Goal: Task Accomplishment & Management: Complete application form

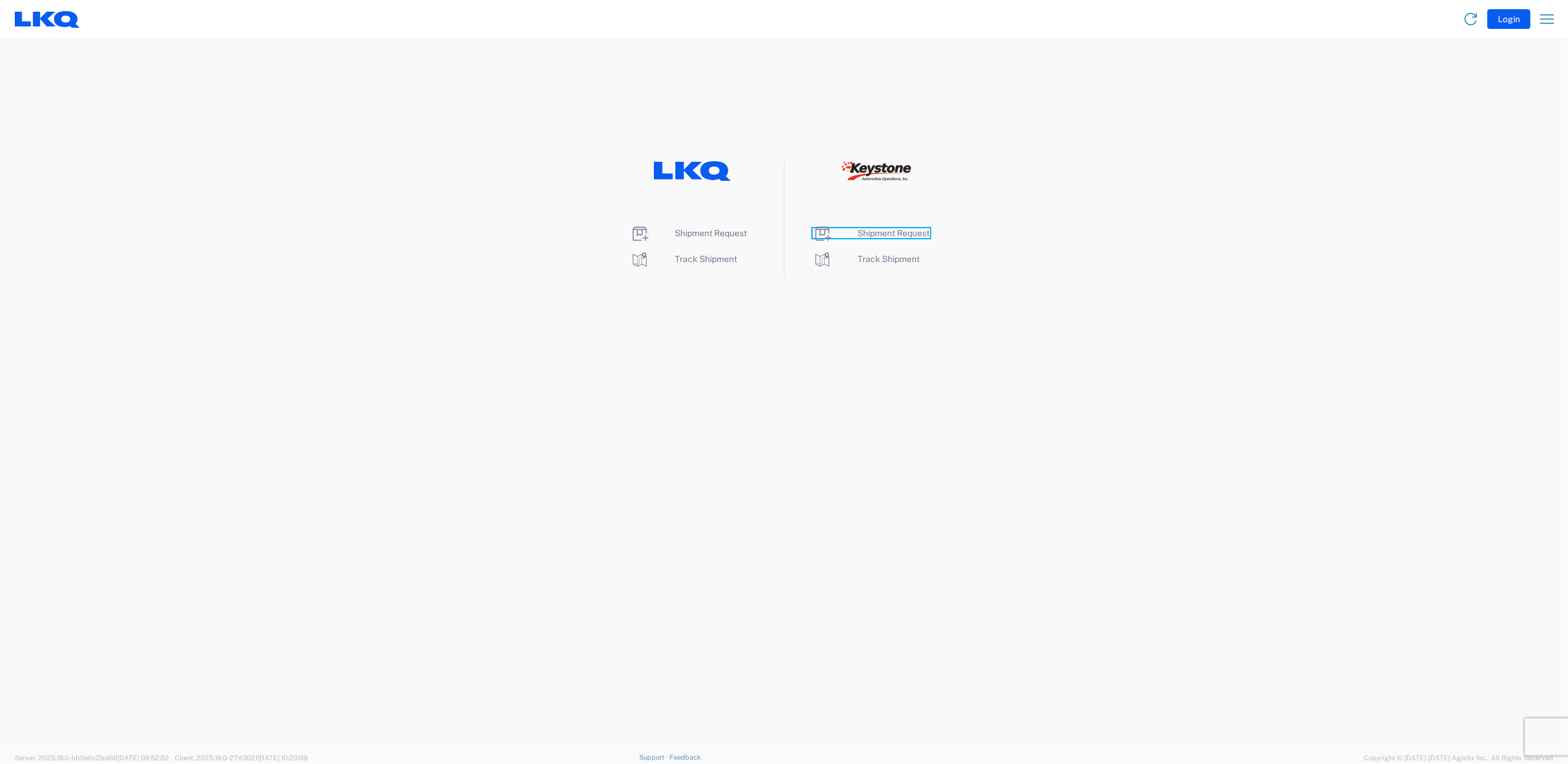
click at [899, 232] on span "Shipment Request" at bounding box center [894, 233] width 72 height 10
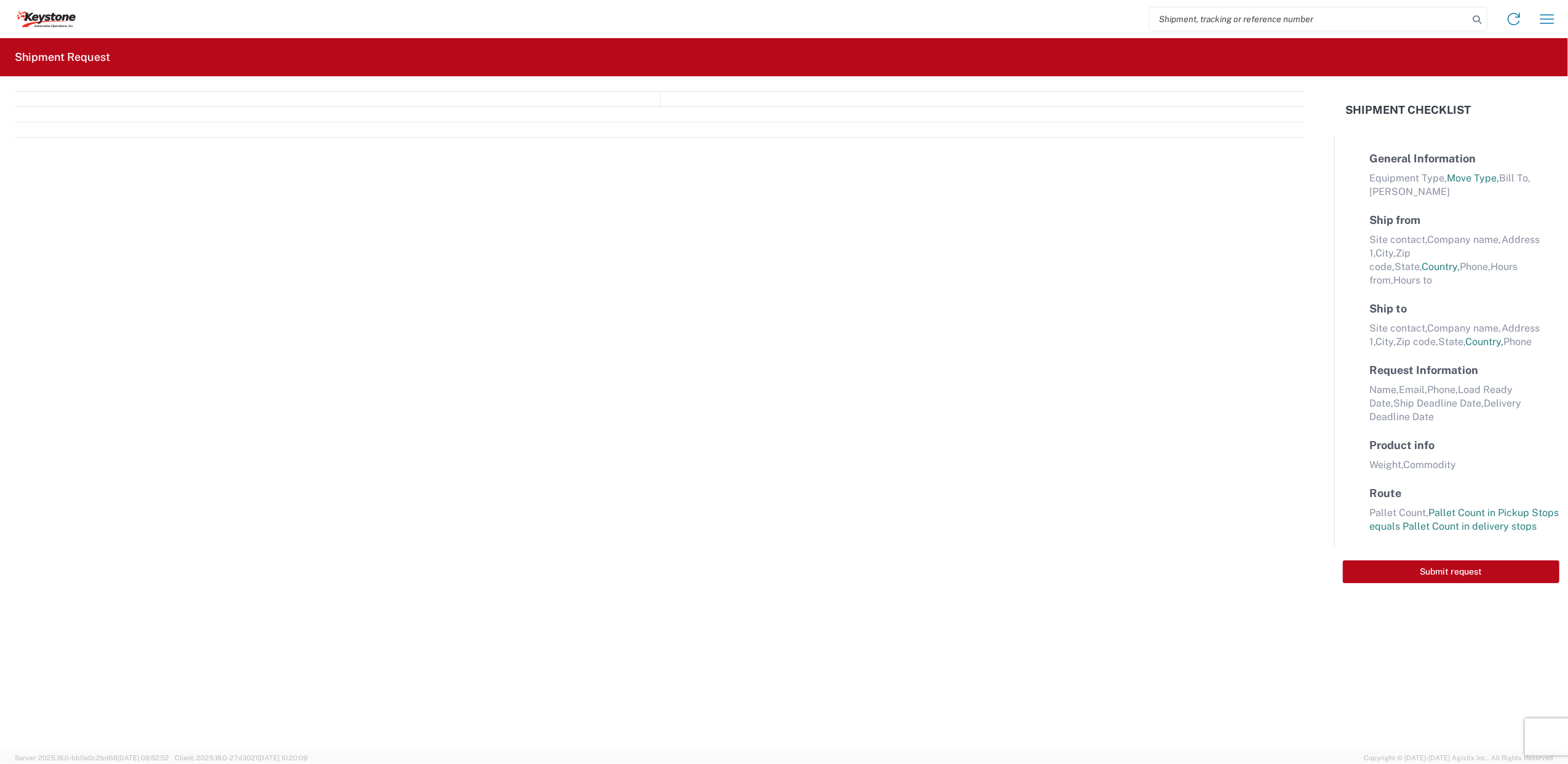
select select "FULL"
select select "LBS"
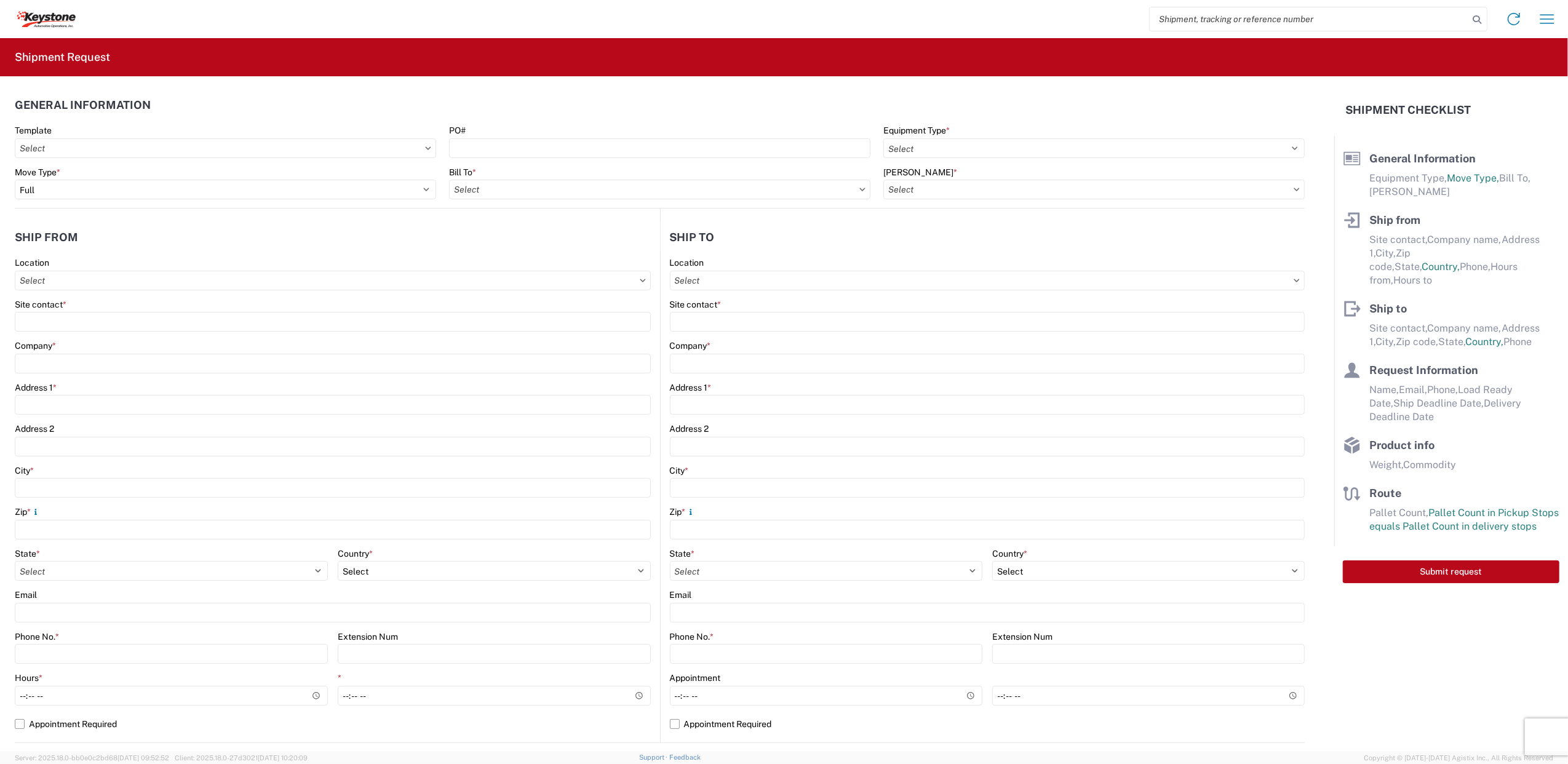
click at [425, 149] on icon at bounding box center [428, 148] width 6 height 4
click at [426, 148] on icon at bounding box center [428, 148] width 6 height 3
click at [348, 156] on input "Template" at bounding box center [225, 148] width 421 height 20
click at [466, 99] on header "General Information" at bounding box center [659, 105] width 1290 height 28
drag, startPoint x: 916, startPoint y: 148, endPoint x: 906, endPoint y: 150, distance: 10.2
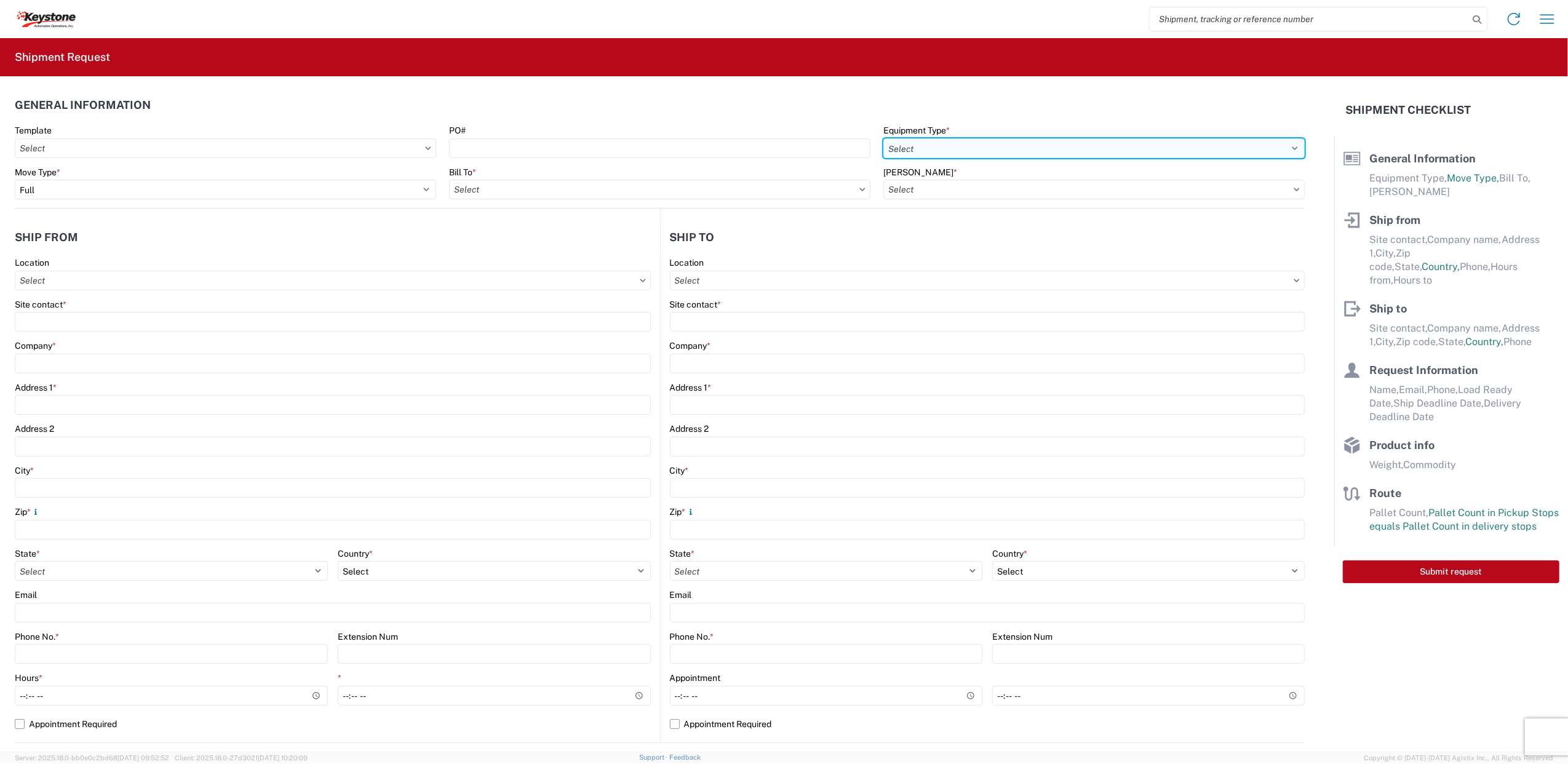
click at [917, 149] on select "Select 53’ Dry Van Flatbed Dropdeck (van) Lowboy (flatbed) Rail" at bounding box center [1094, 148] width 421 height 20
select select "STDV"
click at [883, 138] on select "Select 53’ Dry Van Flatbed Dropdeck (van) Lowboy (flatbed) Rail" at bounding box center [1094, 148] width 421 height 20
click at [539, 189] on input "Bill To *" at bounding box center [659, 189] width 421 height 20
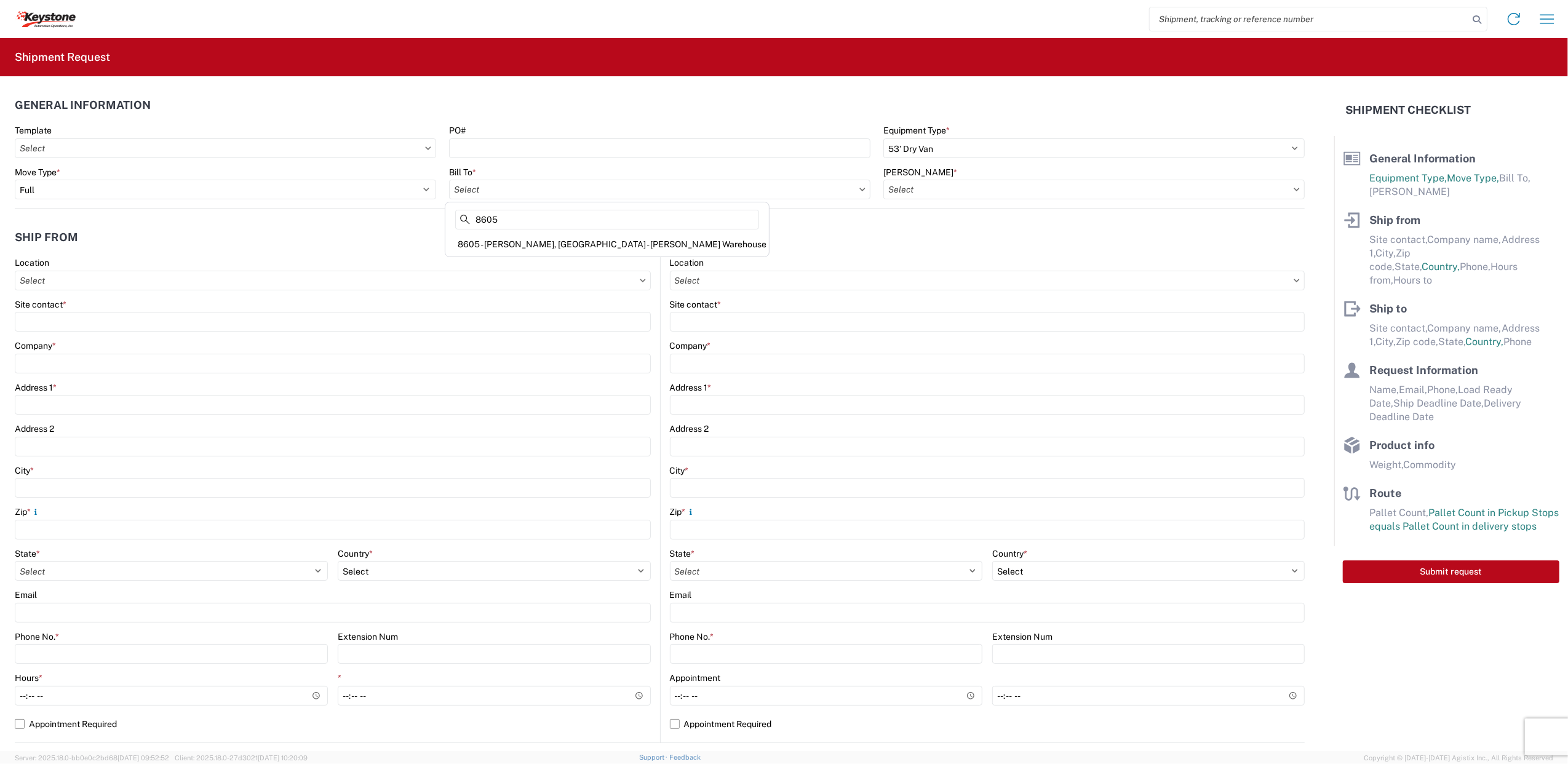
type input "8605"
click at [518, 241] on div "8605 - [PERSON_NAME], [GEOGRAPHIC_DATA] - [PERSON_NAME] Warehouse" at bounding box center [607, 244] width 318 height 20
type input "8605 - [PERSON_NAME], [GEOGRAPHIC_DATA] - [PERSON_NAME] Warehouse"
click at [960, 191] on input "[PERSON_NAME] *" at bounding box center [1094, 189] width 421 height 20
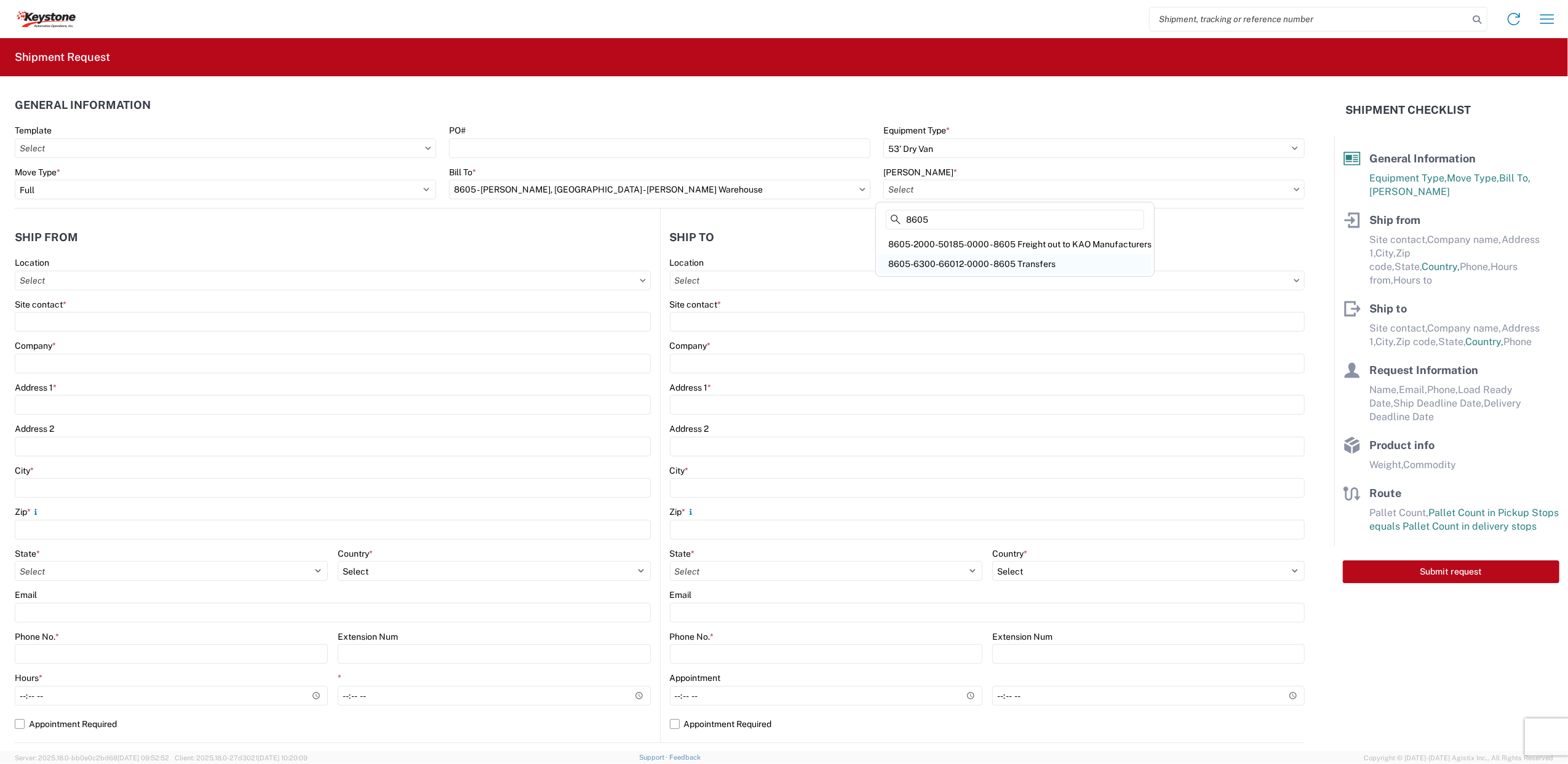
type input "8605"
drag, startPoint x: 950, startPoint y: 267, endPoint x: 928, endPoint y: 267, distance: 22.0
click at [950, 269] on div "8605-6300-66012-0000 - 8605 Transfers" at bounding box center [1015, 264] width 273 height 20
type input "8605-6300-66012-0000 - 8605 Transfers, 8605-6300-66012-0000 - 8605 Transfers"
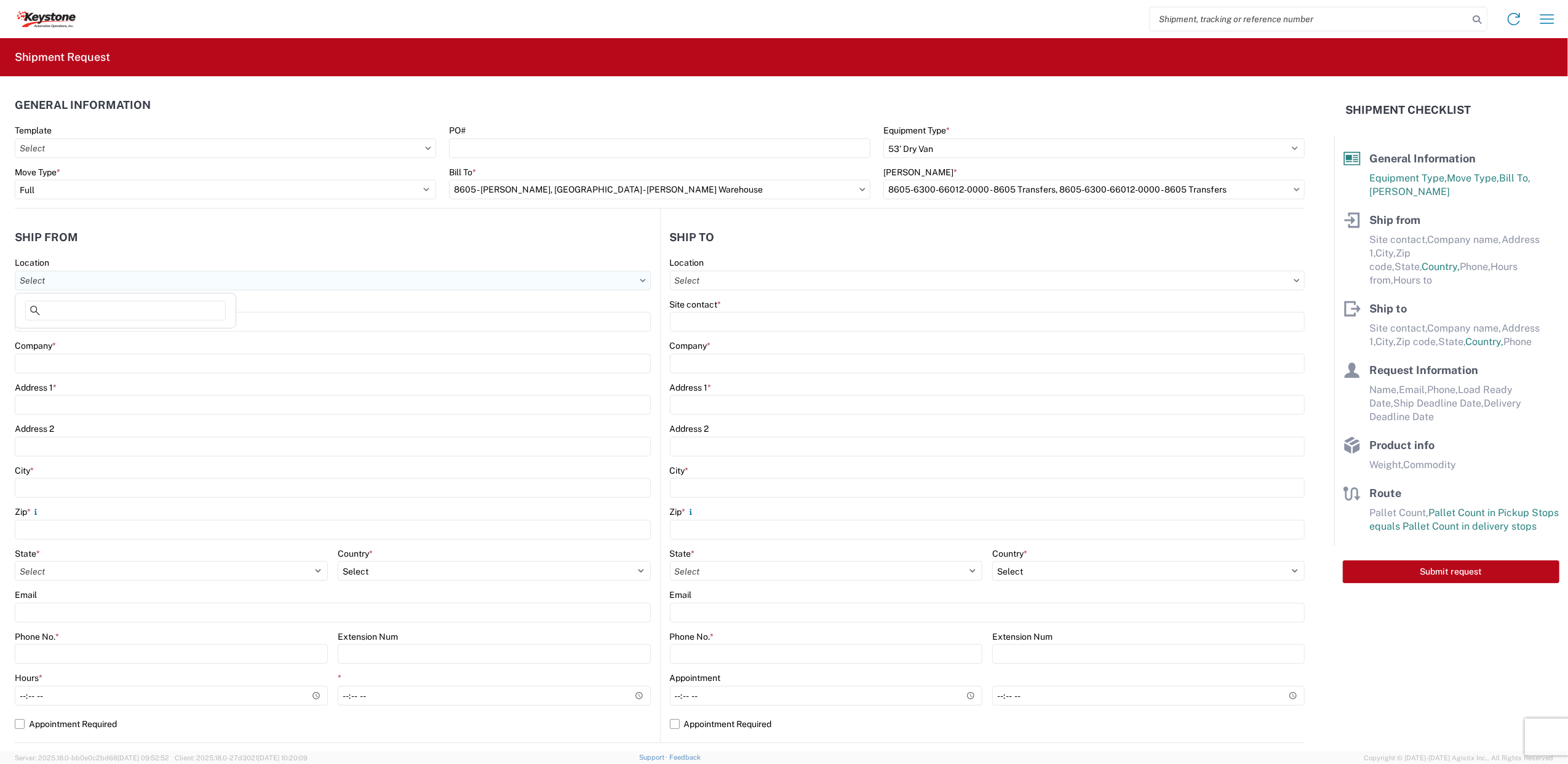
click at [262, 280] on input "Location" at bounding box center [332, 280] width 636 height 20
type input "8605"
drag, startPoint x: 119, startPoint y: 332, endPoint x: 128, endPoint y: 341, distance: 12.7
click at [119, 333] on div "8605 - [PERSON_NAME], [GEOGRAPHIC_DATA] - [PERSON_NAME] Warehouse" at bounding box center [176, 335] width 318 height 20
type input "8605 - [PERSON_NAME], [GEOGRAPHIC_DATA] - [PERSON_NAME] Warehouse"
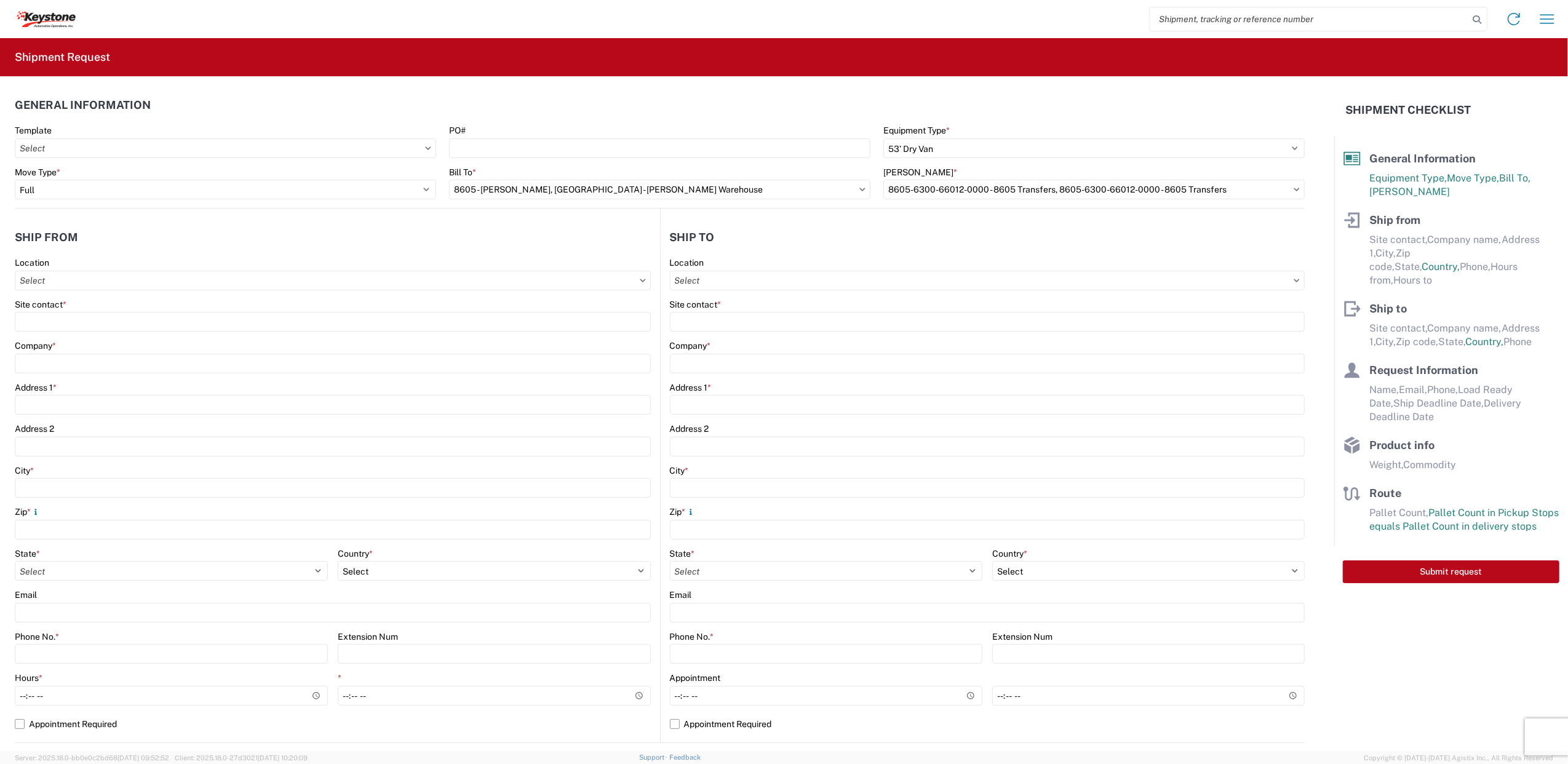
type input "KAO"
type input "[STREET_ADDRESS][PERSON_NAME]"
type input "[GEOGRAPHIC_DATA]"
type input "99224"
select select "WA"
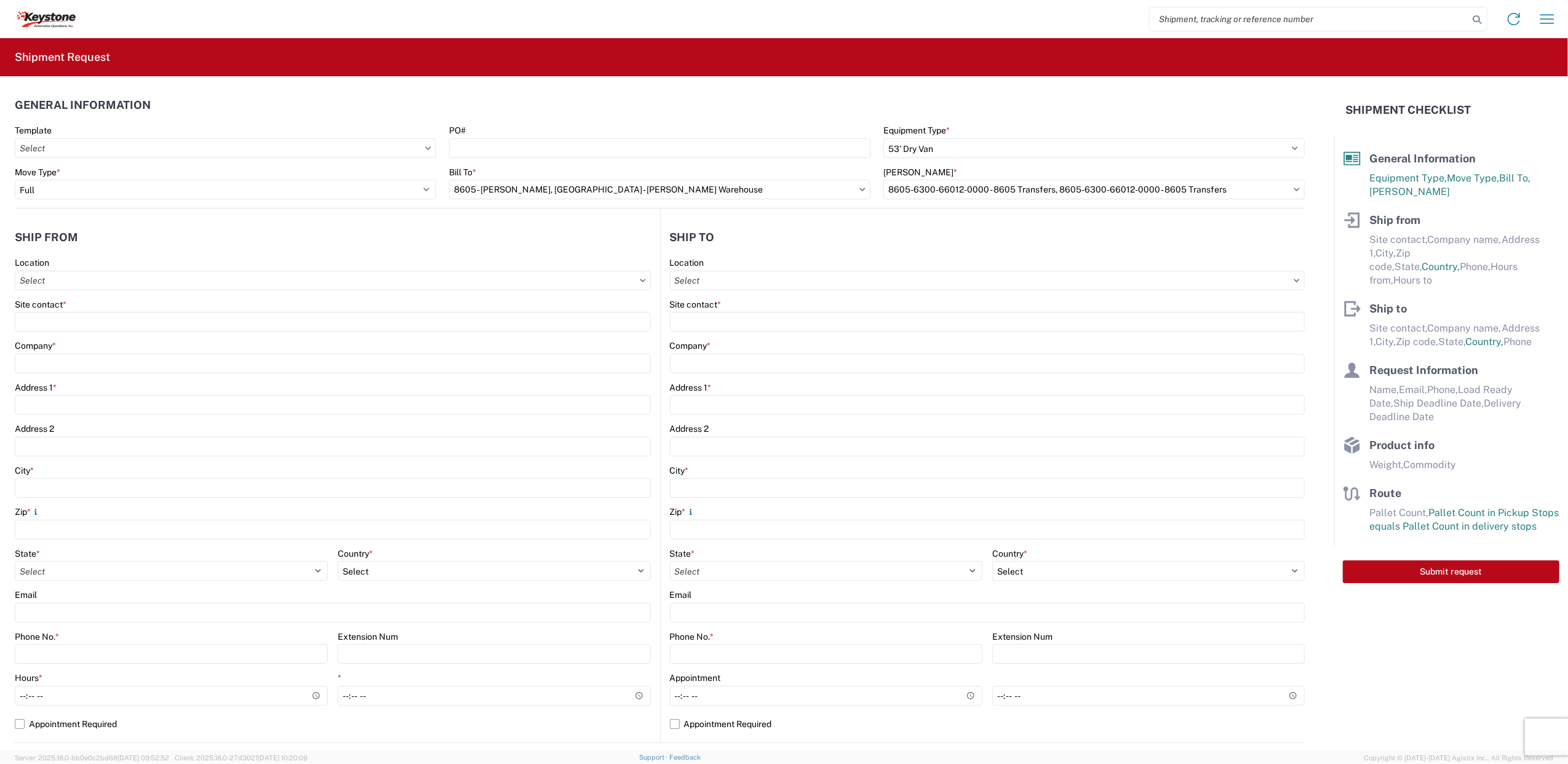
select select "US"
type input "07:00"
type input "17:00"
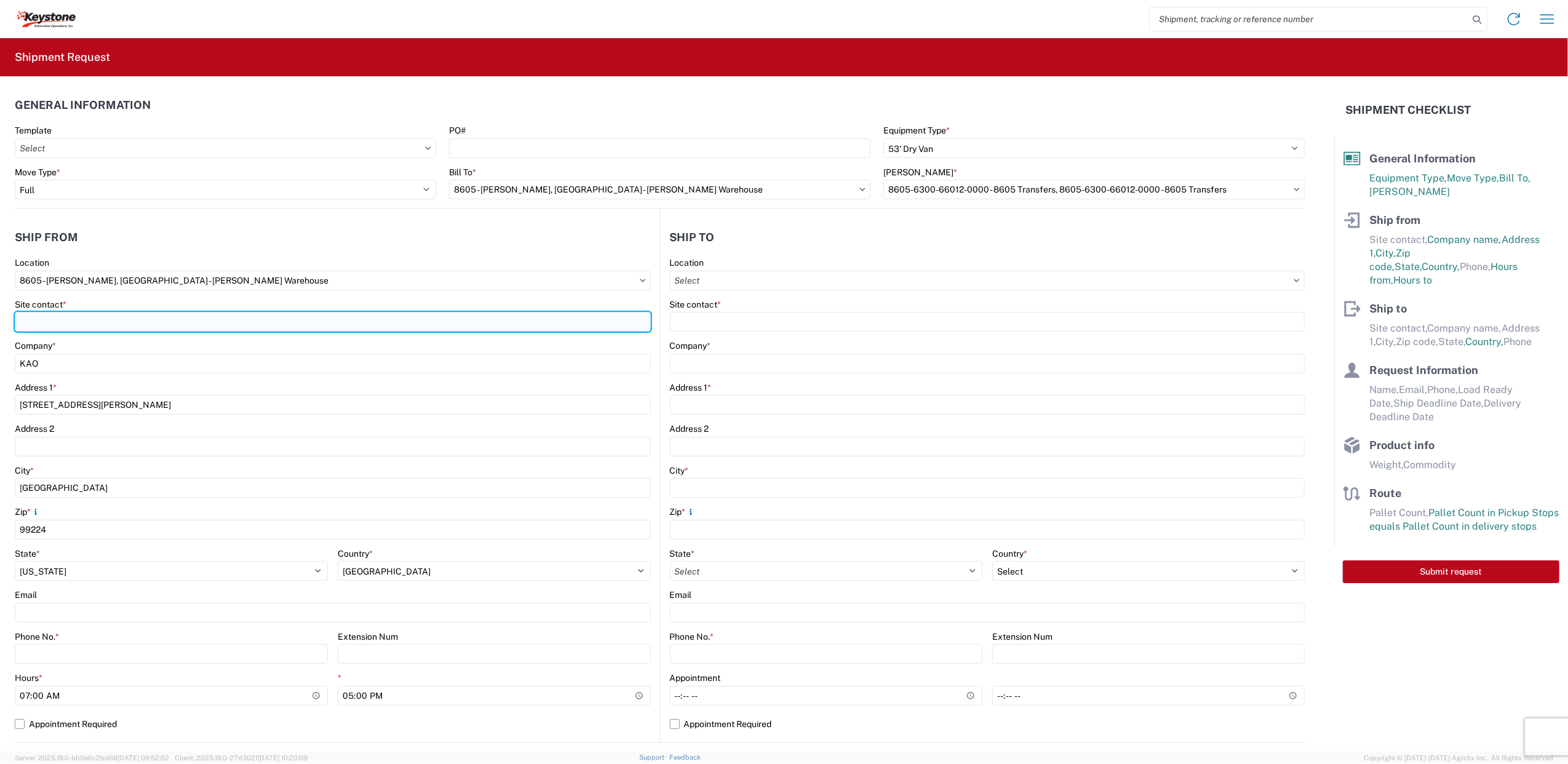
click at [99, 325] on input "Site contact *" at bounding box center [332, 321] width 636 height 20
type input "[PERSON_NAME]"
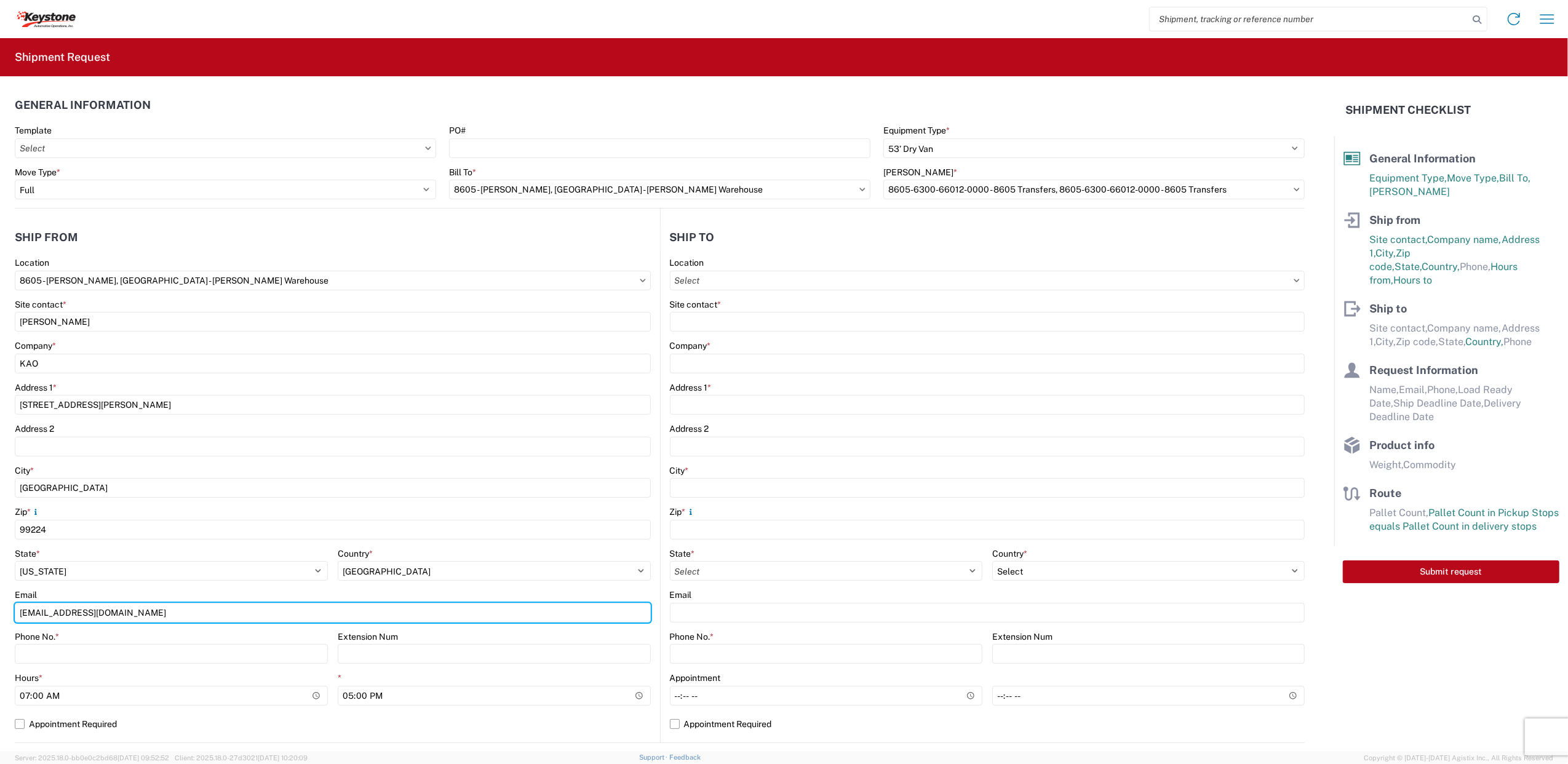
type input "[EMAIL_ADDRESS][DOMAIN_NAME]"
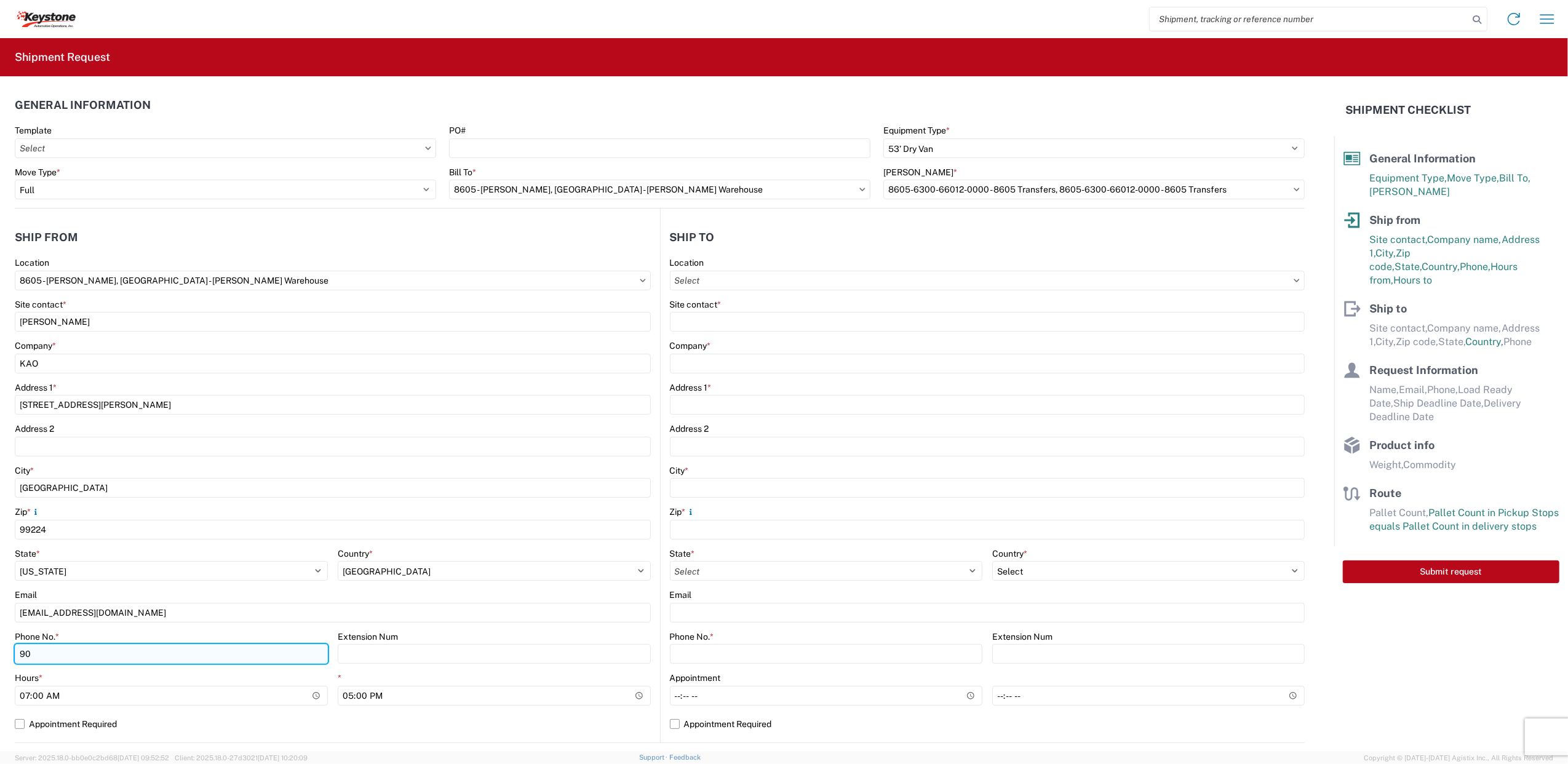
type input "9"
type input "[PHONE_NUMBER]"
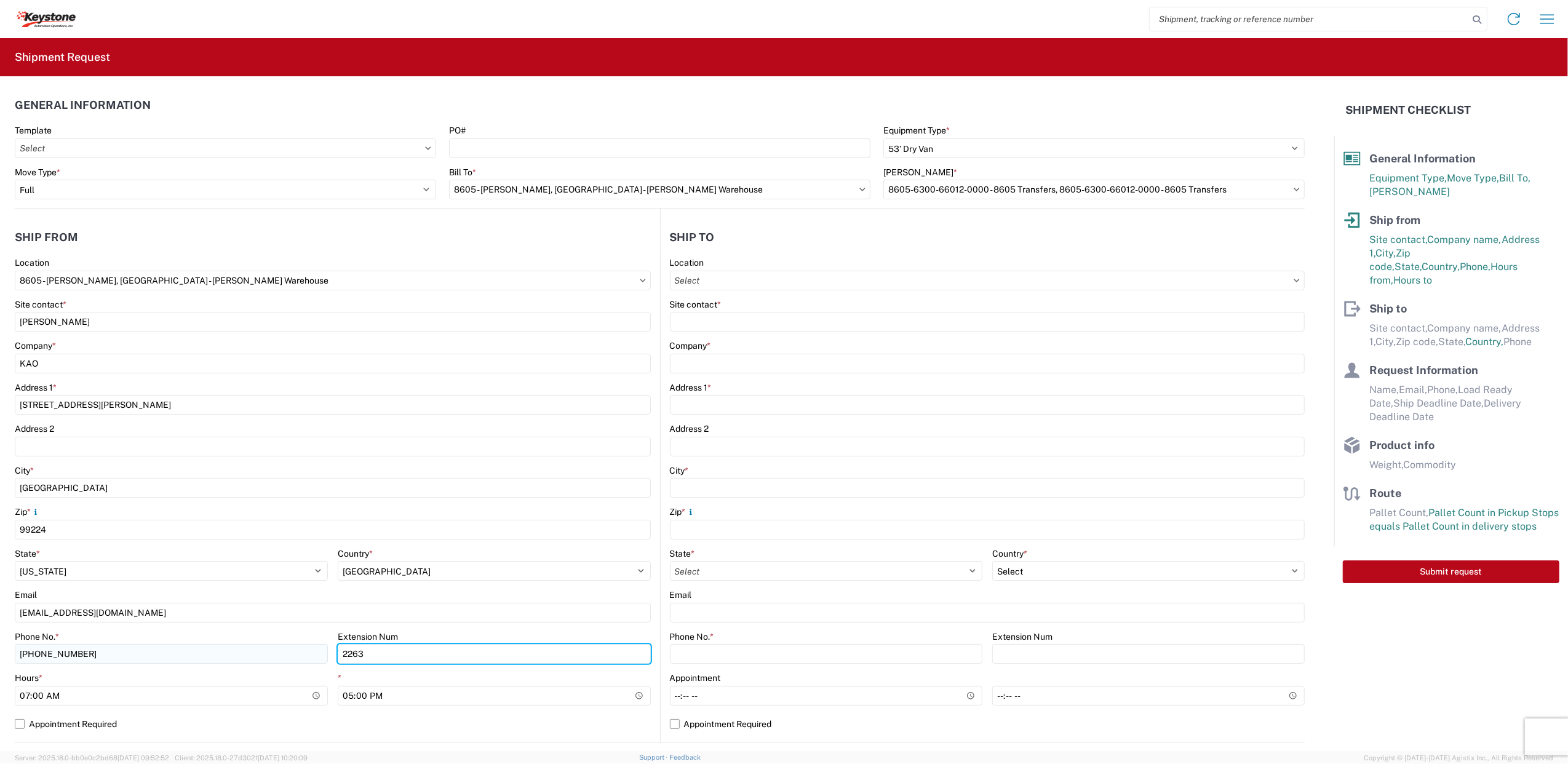
type input "2263"
click at [744, 286] on input "Location" at bounding box center [987, 280] width 635 height 20
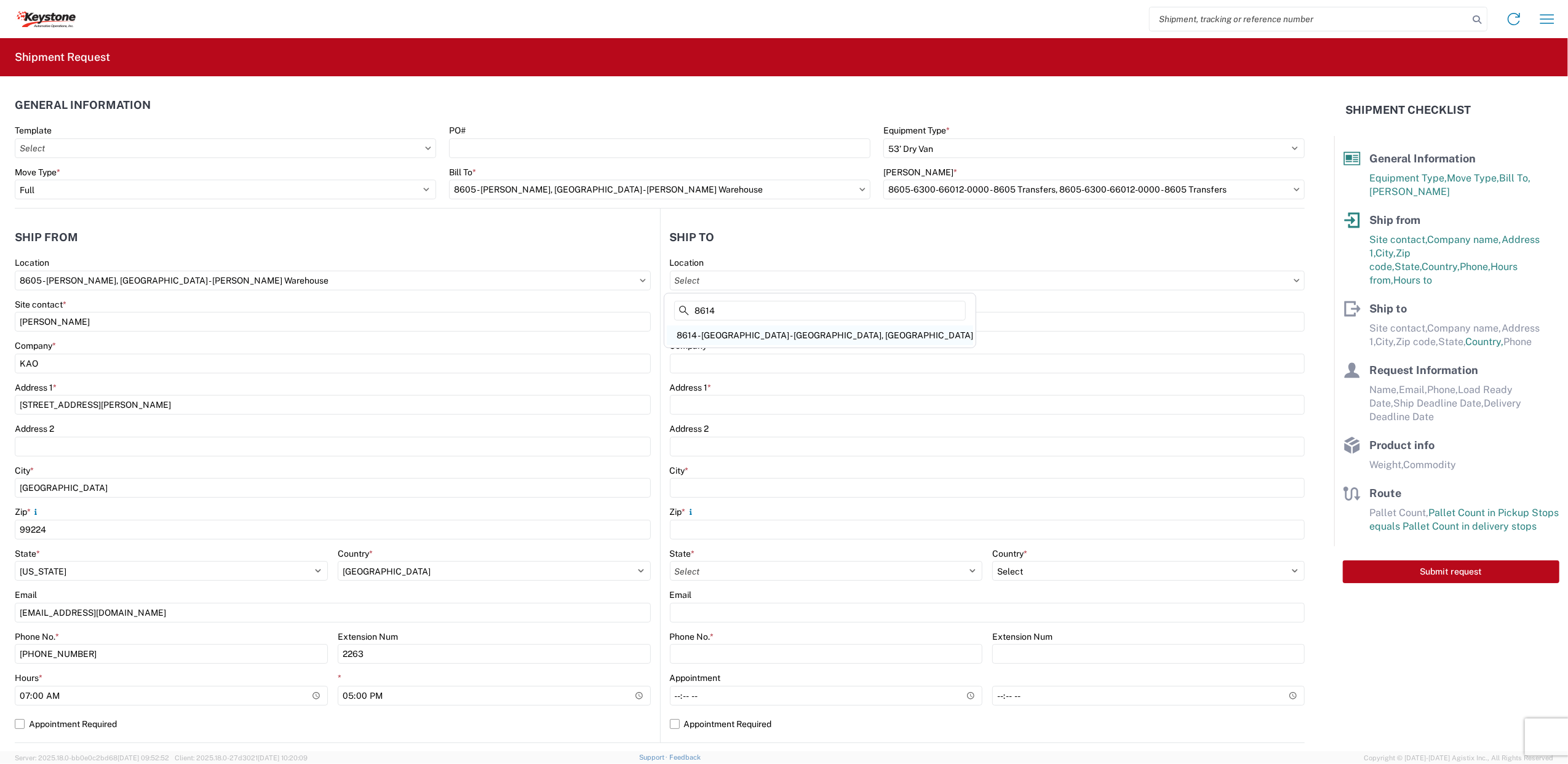
type input "8614"
click at [724, 327] on div "8614 - [GEOGRAPHIC_DATA] - [GEOGRAPHIC_DATA], [GEOGRAPHIC_DATA]" at bounding box center [820, 335] width 306 height 20
type input "8614 - [GEOGRAPHIC_DATA] - [GEOGRAPHIC_DATA], [GEOGRAPHIC_DATA]"
type input "KAO"
type input "[STREET_ADDRESS][PERSON_NAME]"
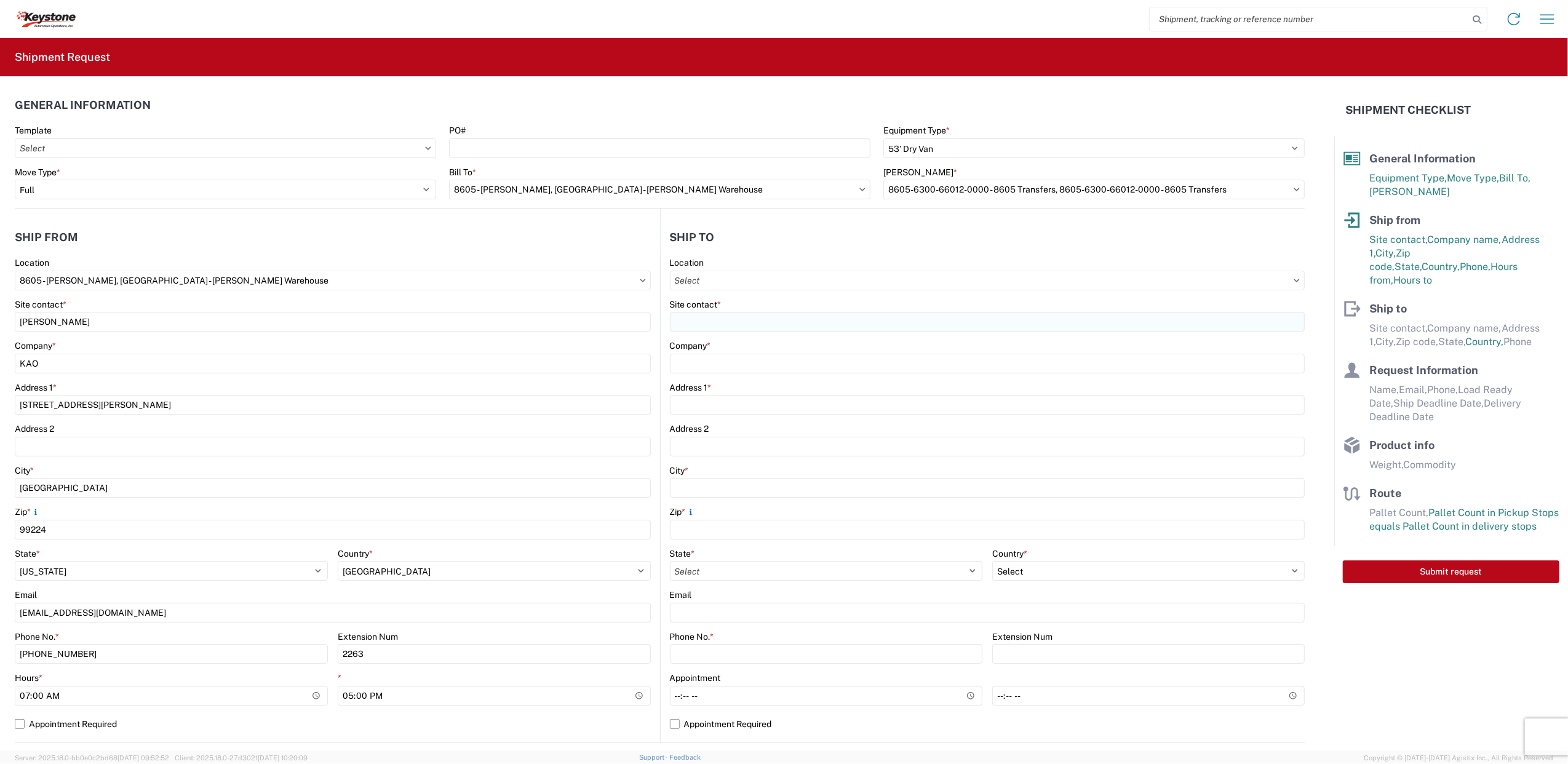
type input "Eastvale"
type input "91752"
select select "US"
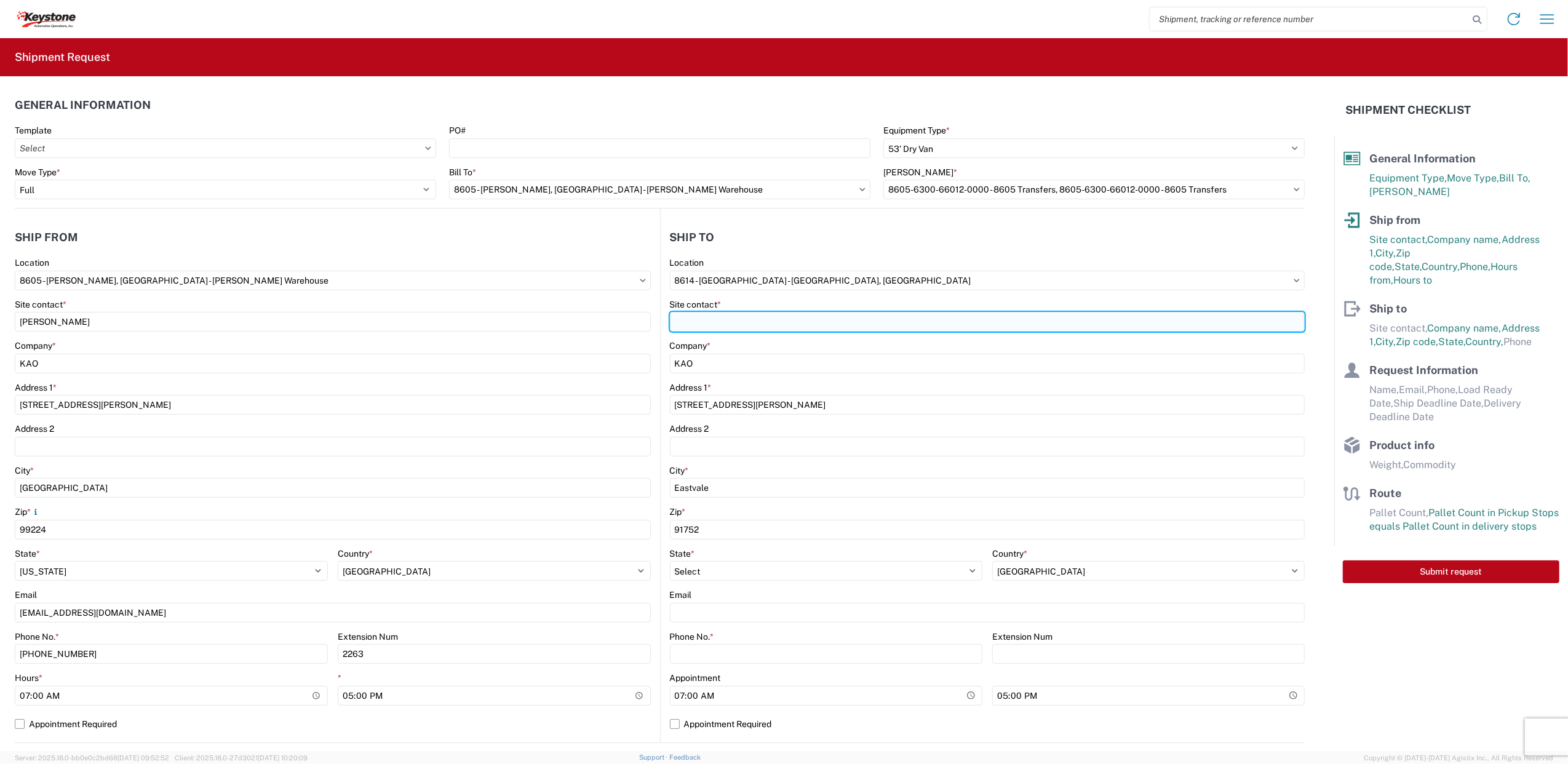
drag, startPoint x: 767, startPoint y: 318, endPoint x: 831, endPoint y: 326, distance: 64.5
click at [767, 320] on input "Site contact *" at bounding box center [987, 321] width 635 height 20
type input "[PERSON_NAME]"
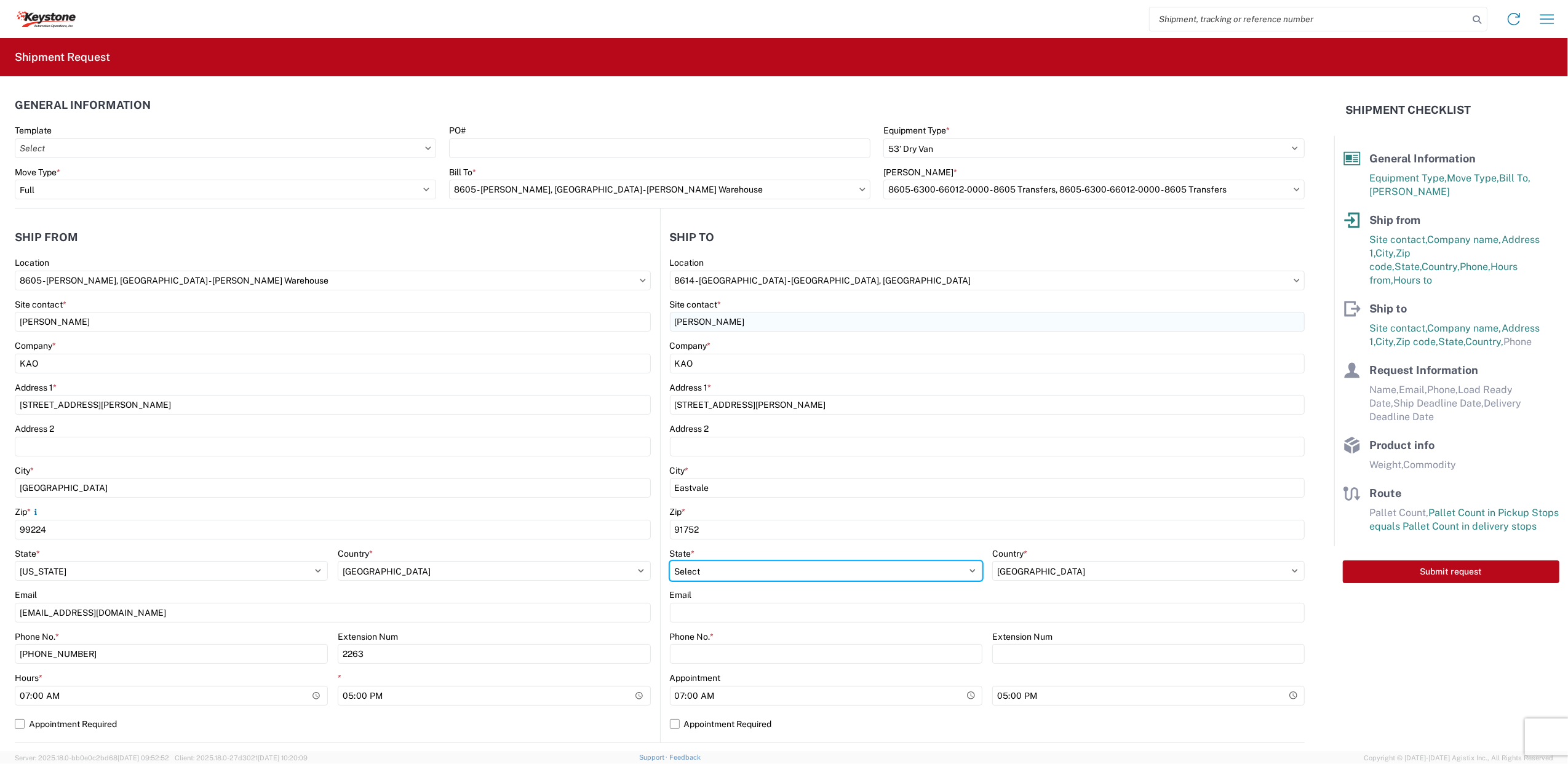
select select "CA"
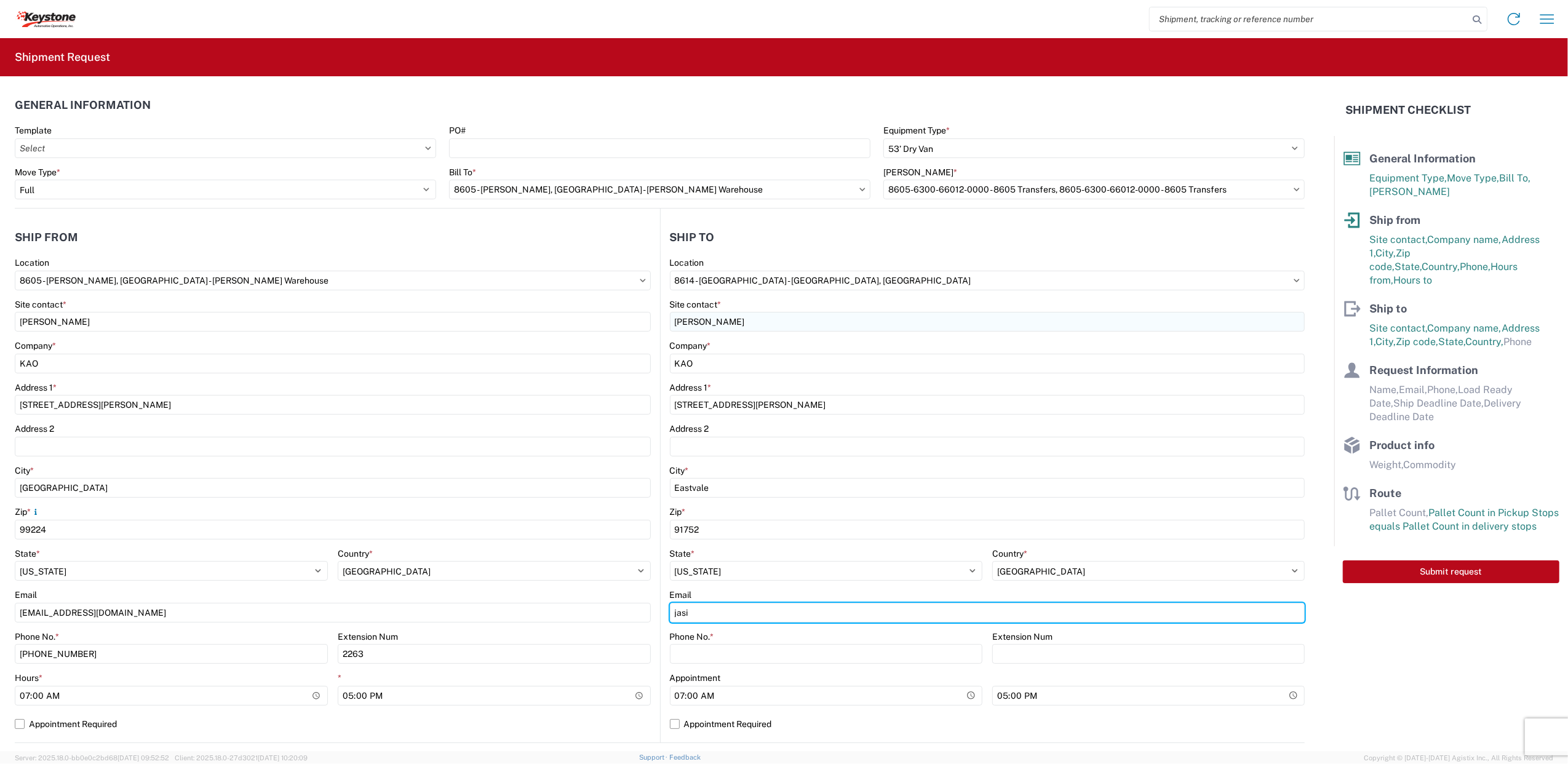
type input "[EMAIL_ADDRESS][DOMAIN_NAME]"
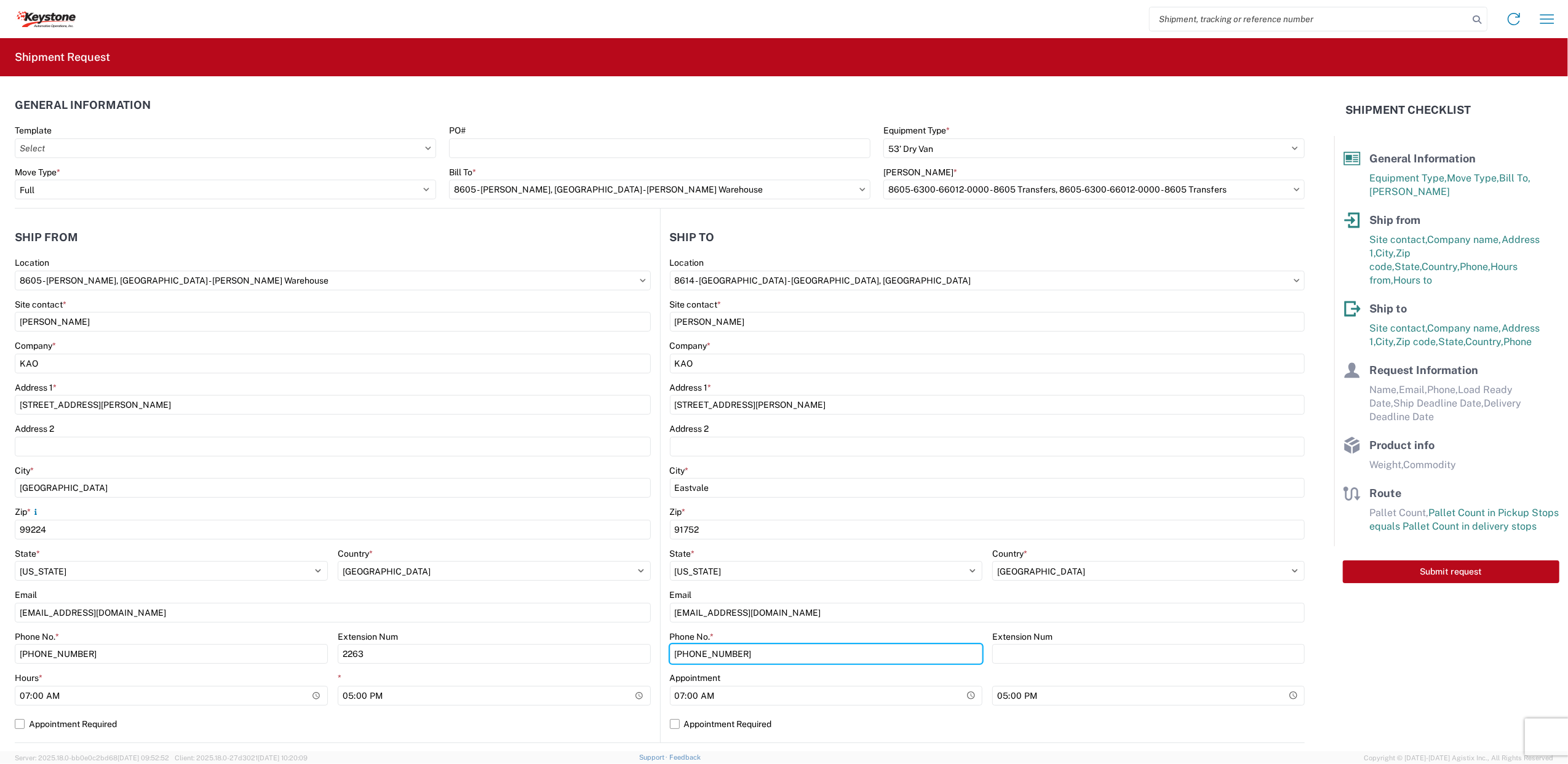
type input "[PHONE_NUMBER]"
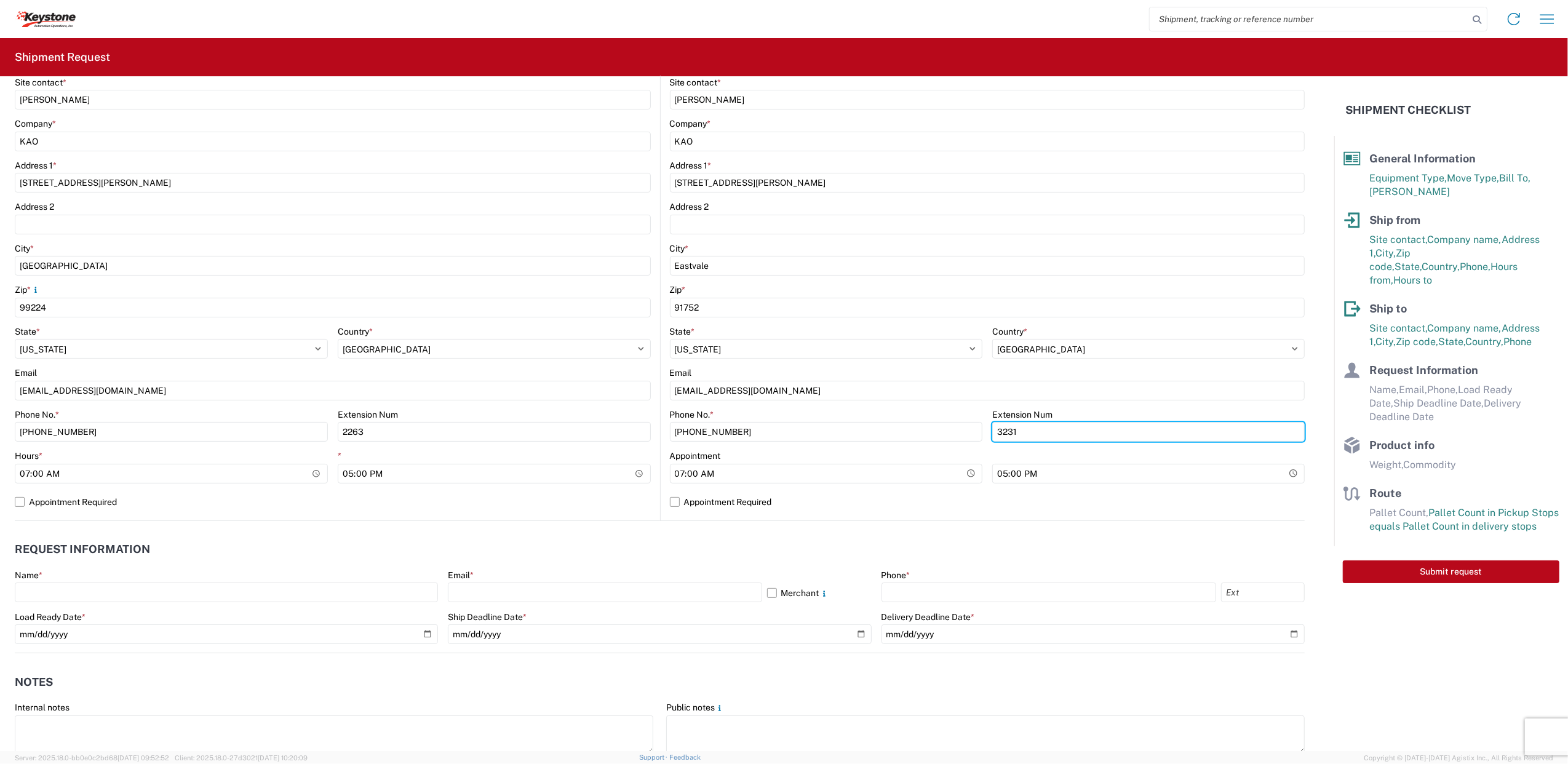
scroll to position [246, 0]
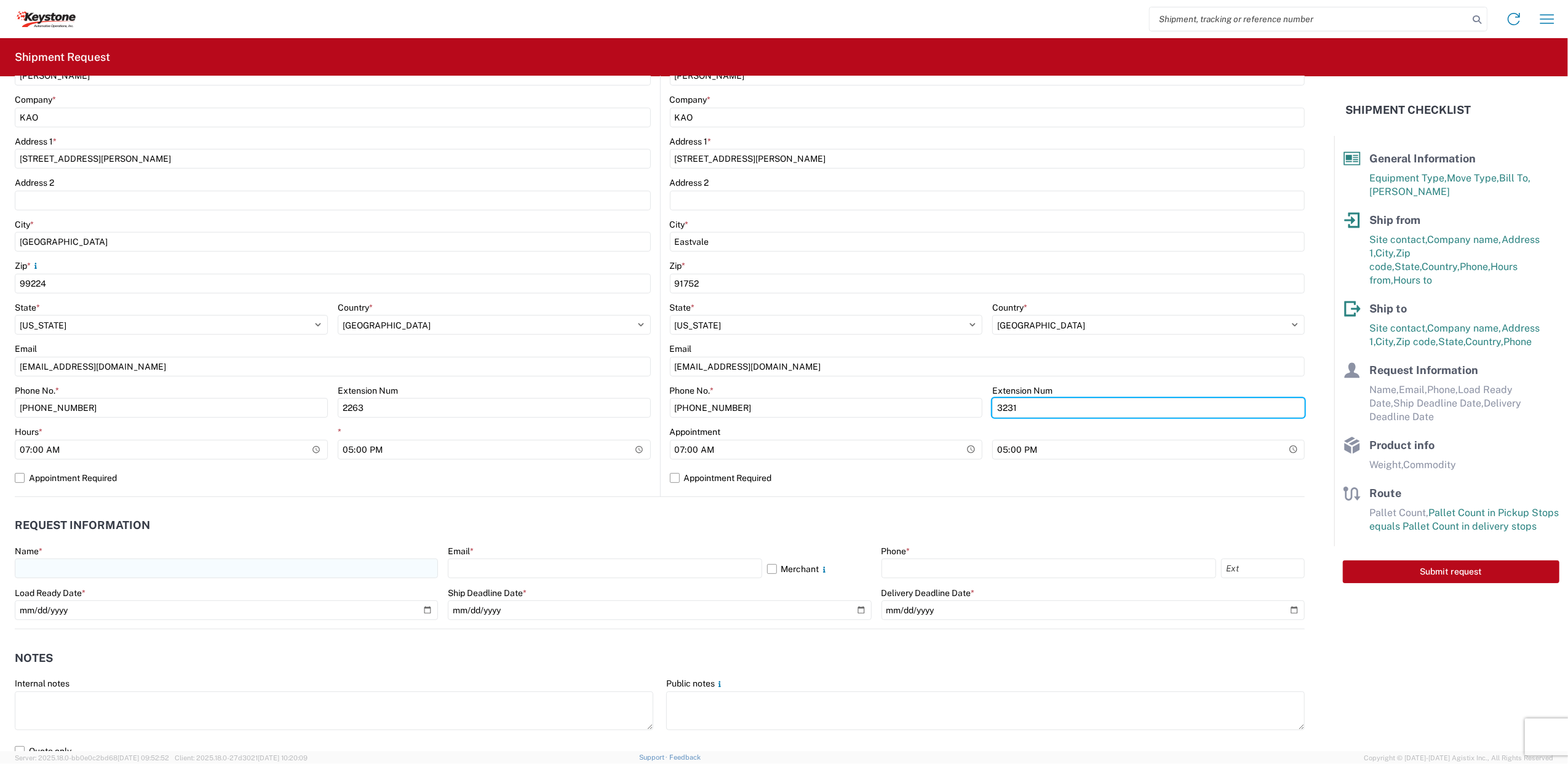
type input "3231"
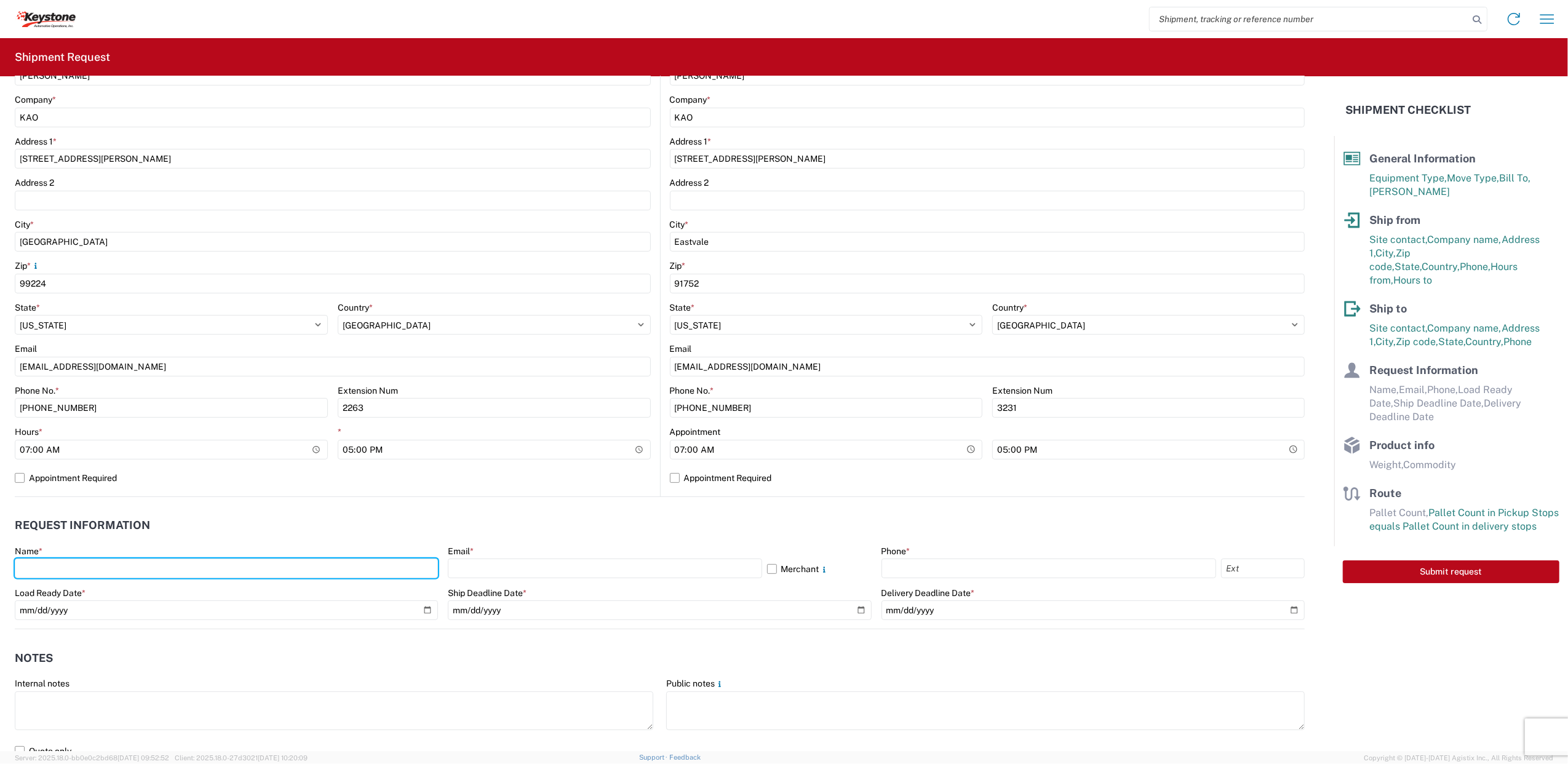
drag, startPoint x: 77, startPoint y: 563, endPoint x: 149, endPoint y: 579, distance: 73.8
click at [77, 564] on input "text" at bounding box center [226, 568] width 423 height 20
type input "[PERSON_NAME]"
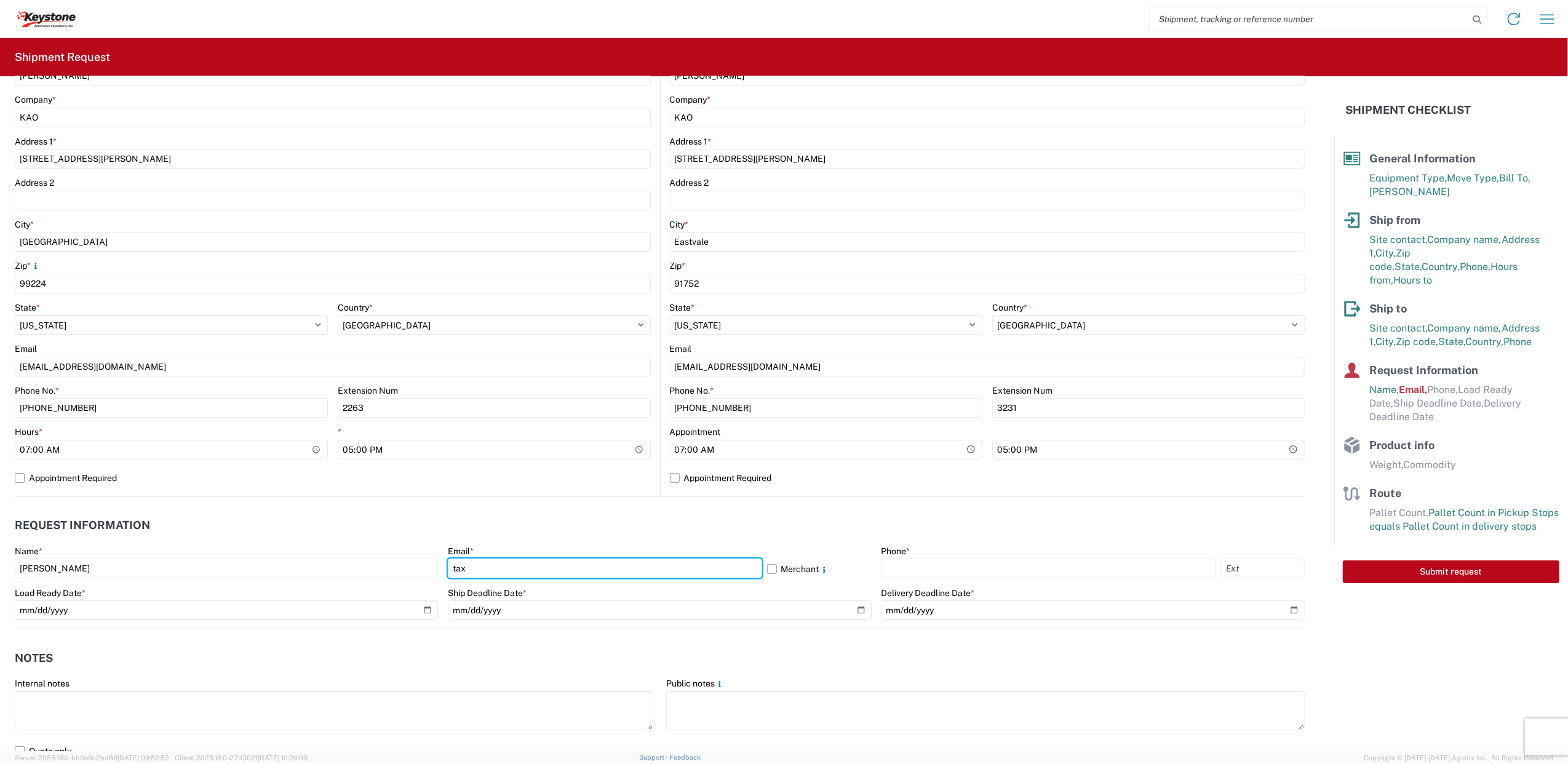
type input "[EMAIL_ADDRESS][DOMAIN_NAME]"
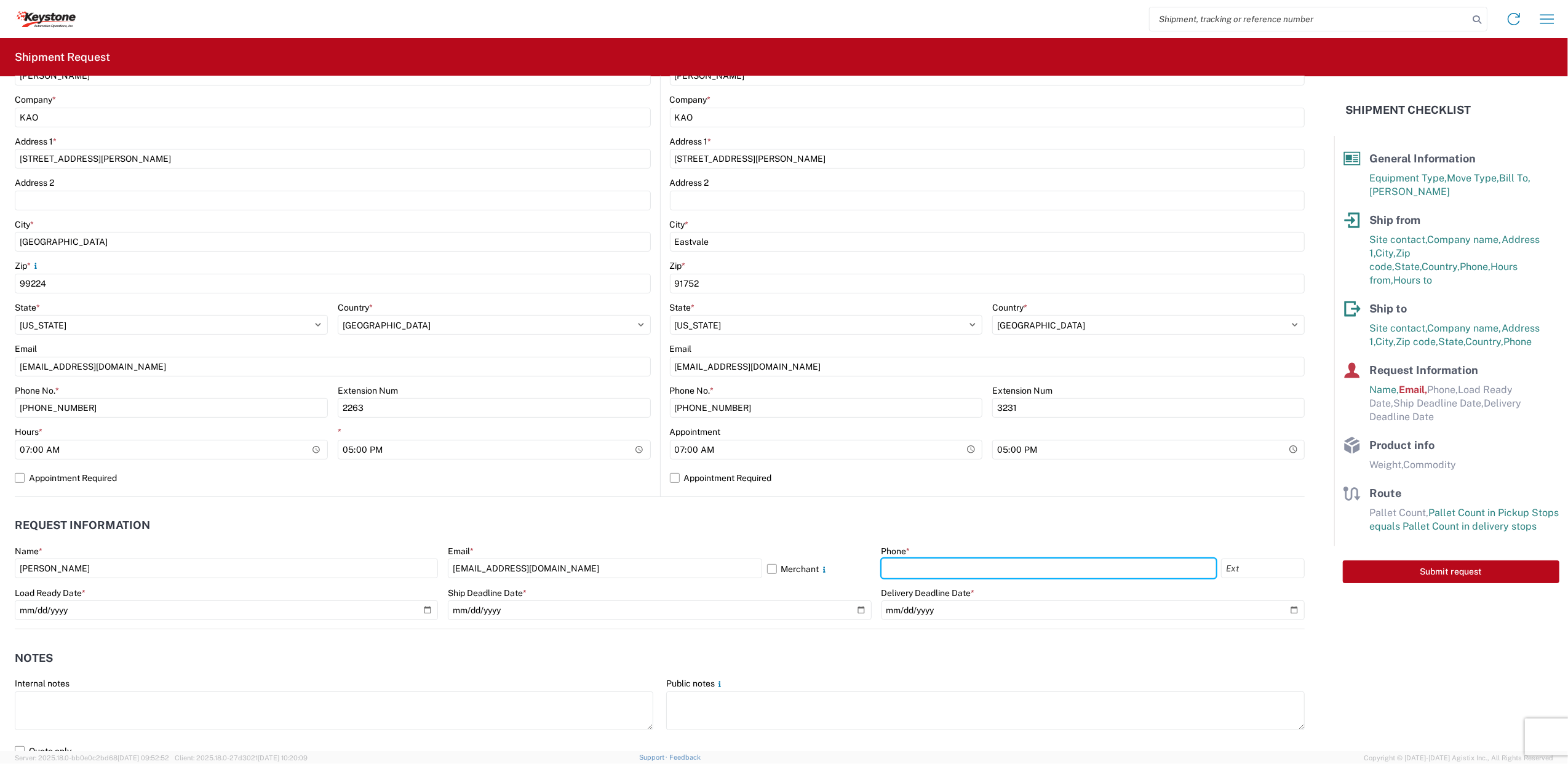
type input "6783261541"
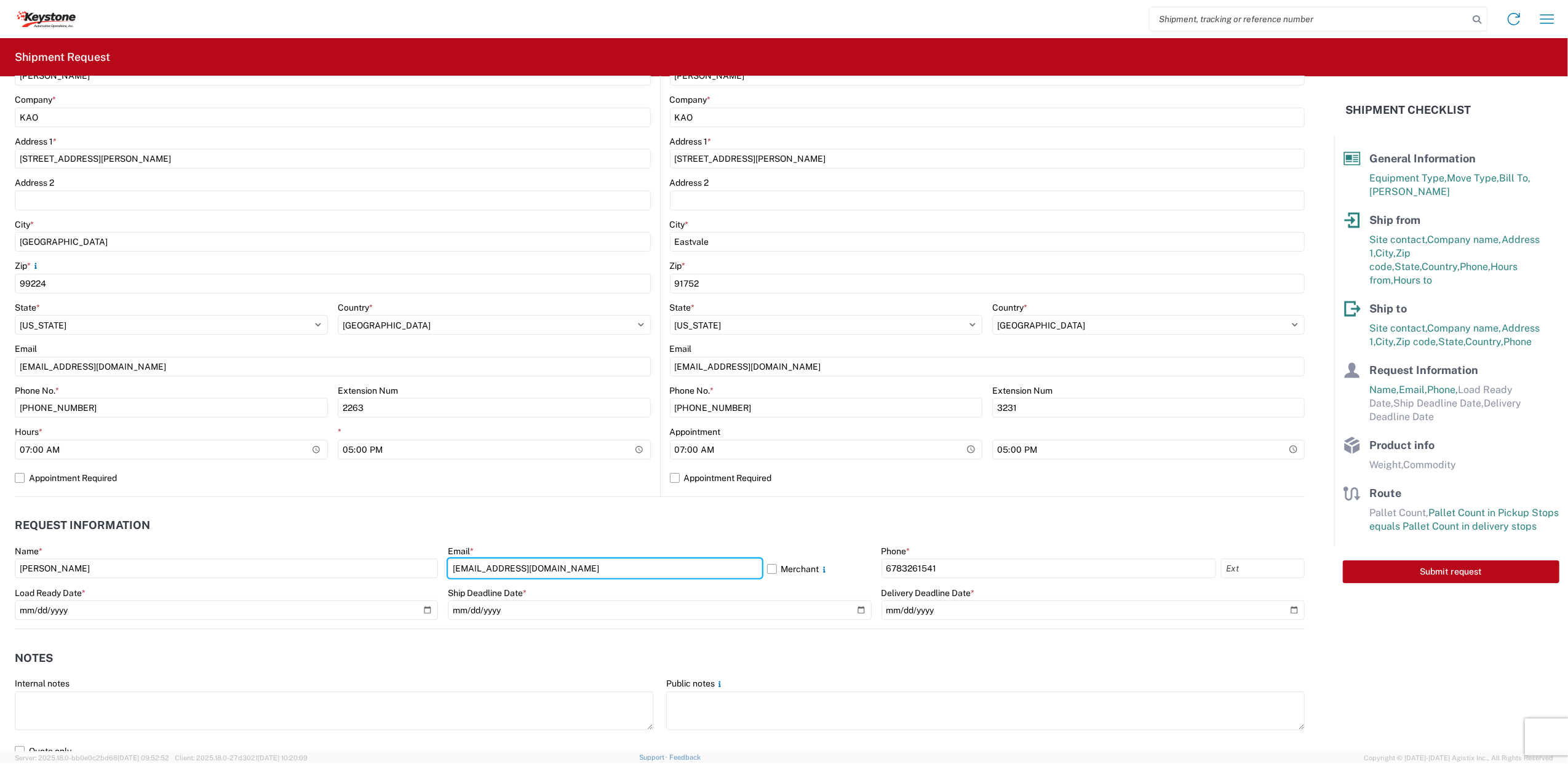
type input "[EMAIL_ADDRESS][DOMAIN_NAME]"
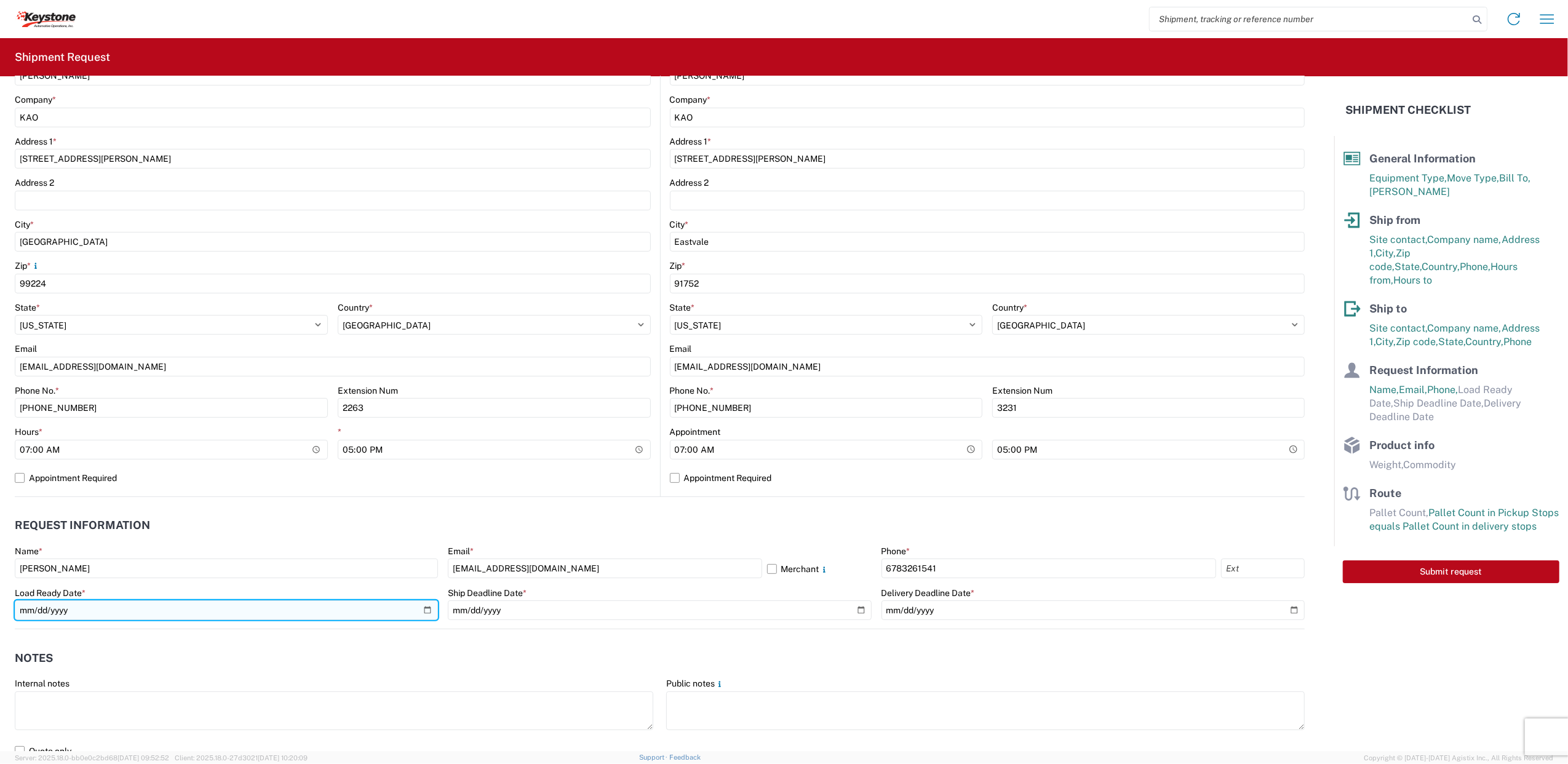
click at [222, 616] on input "date" at bounding box center [226, 610] width 423 height 20
click at [428, 613] on input "date" at bounding box center [226, 610] width 423 height 20
type input "[DATE]"
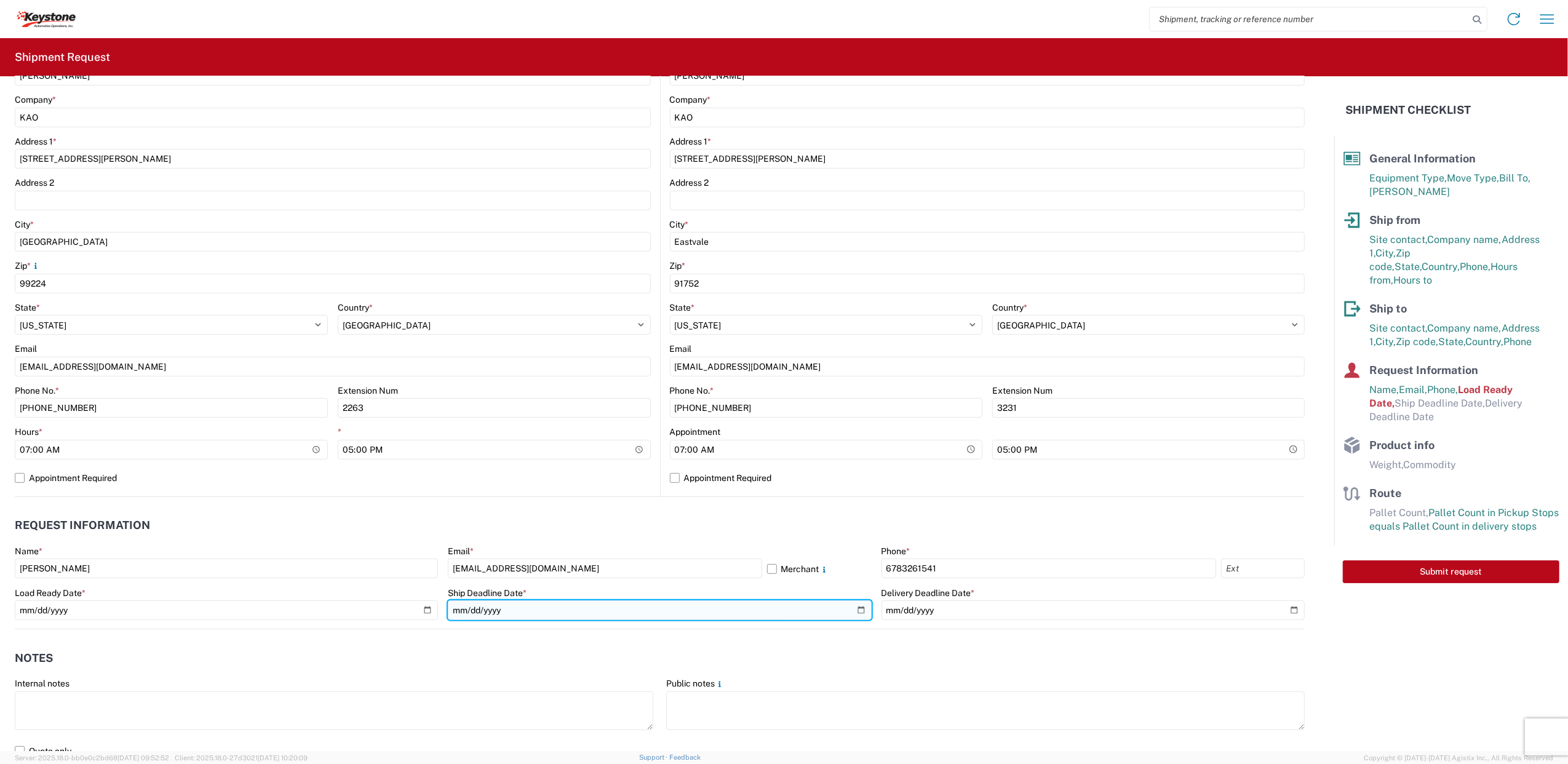
click at [855, 613] on input "date" at bounding box center [659, 610] width 423 height 20
type input "[DATE]"
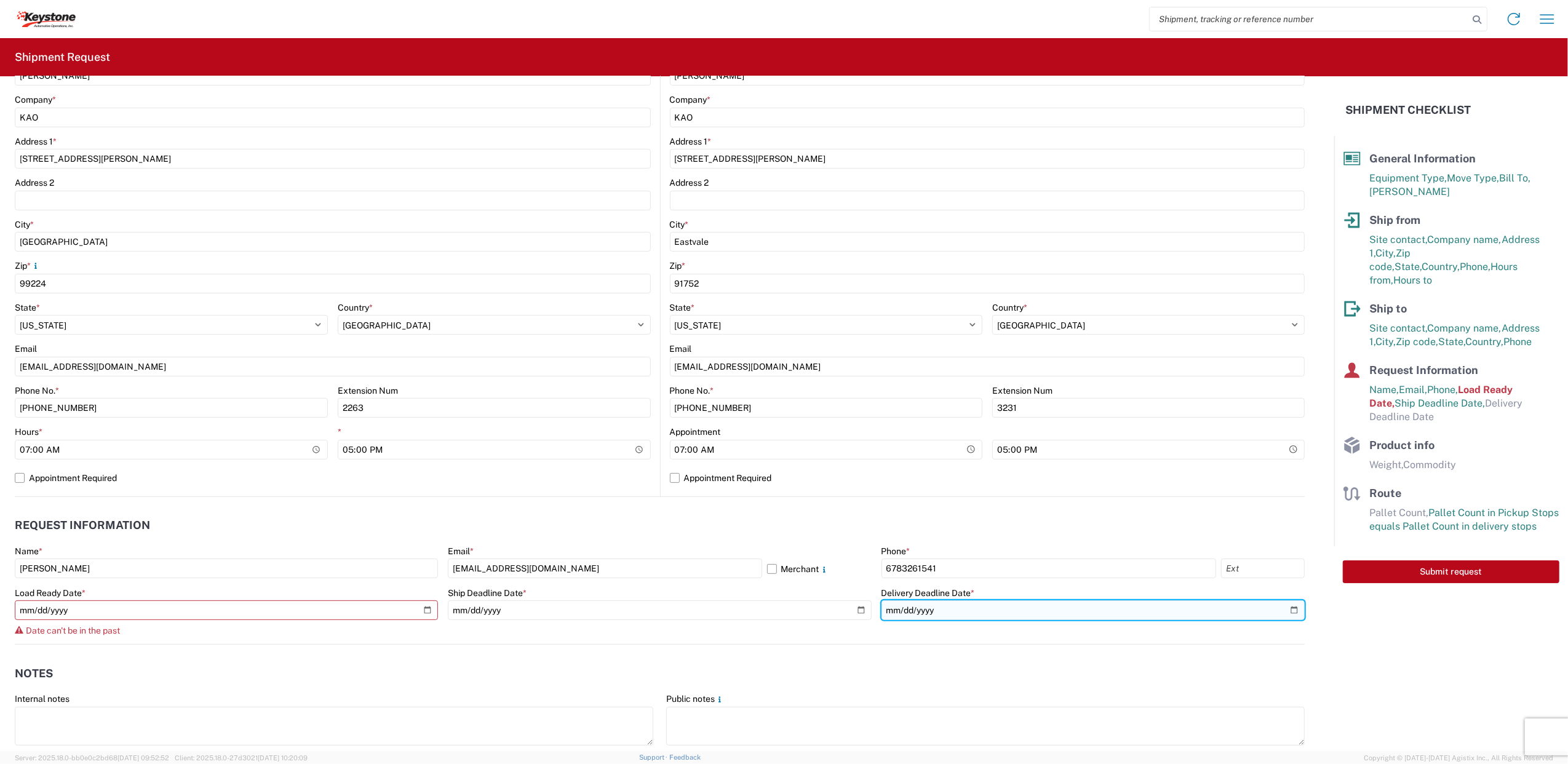
click at [1281, 610] on input "date" at bounding box center [1093, 610] width 423 height 20
type input "[DATE]"
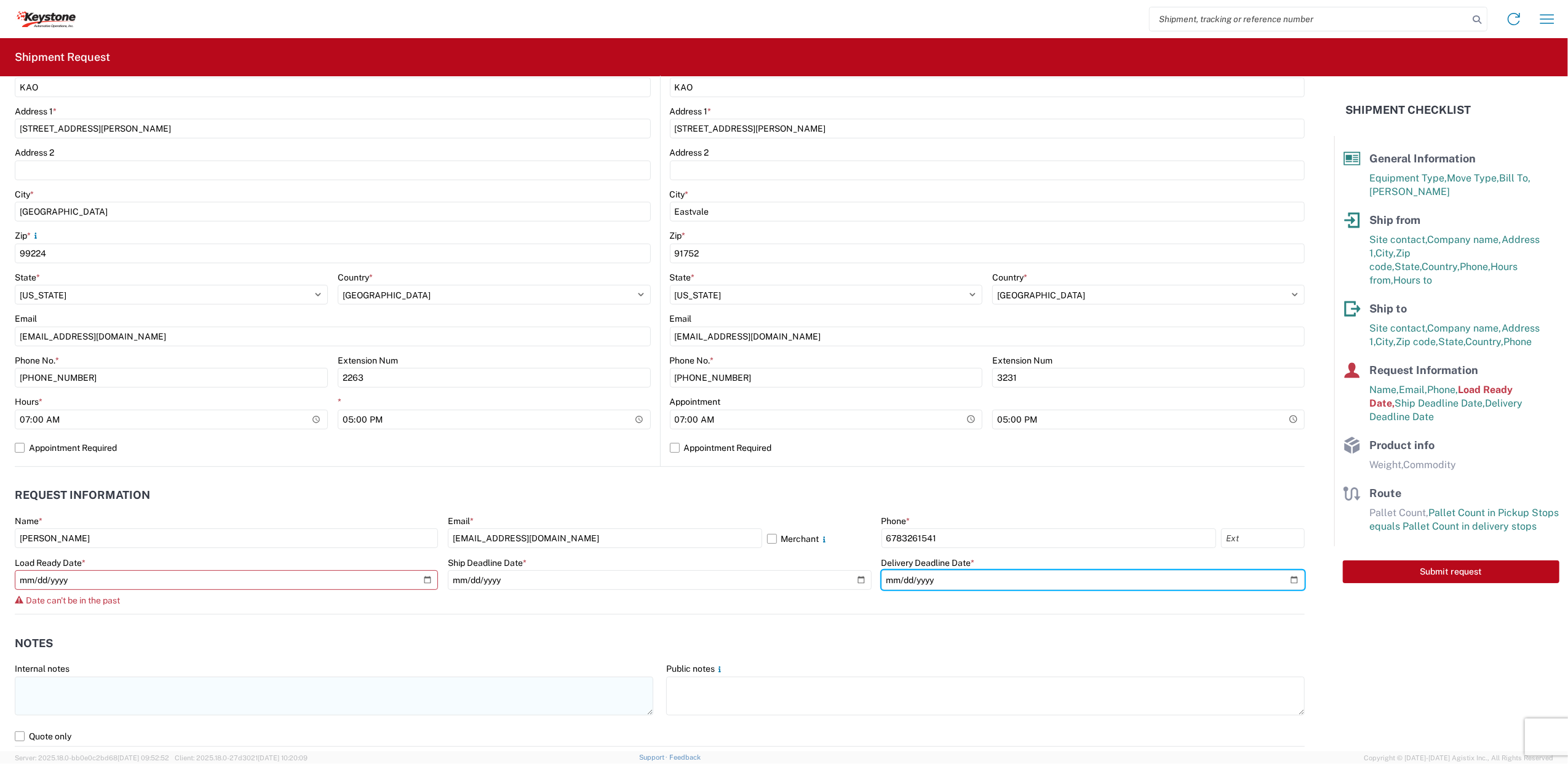
scroll to position [328, 0]
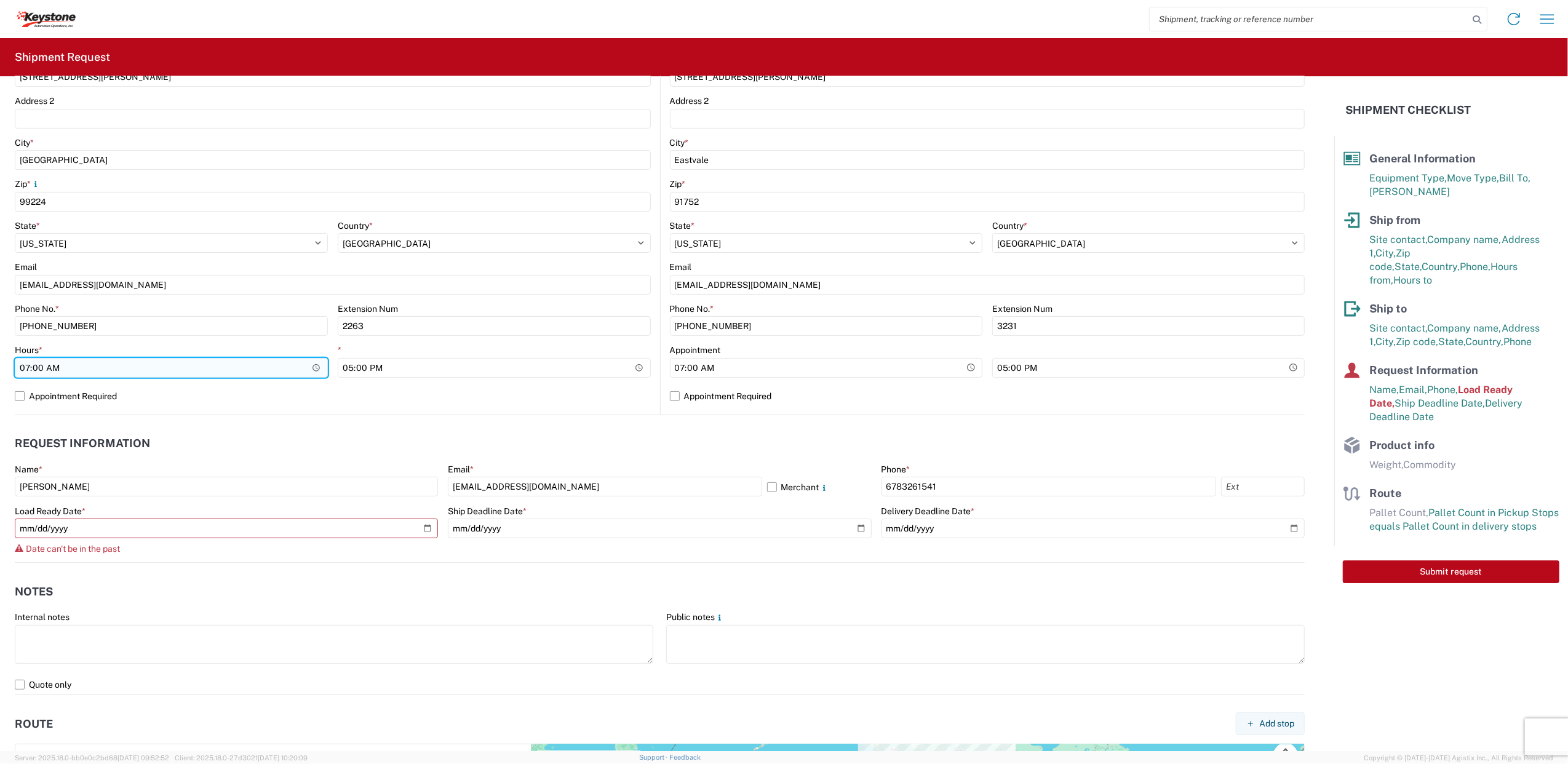
click at [241, 377] on input "07:00" at bounding box center [171, 367] width 313 height 20
click at [311, 365] on input "07:00" at bounding box center [171, 367] width 313 height 20
click at [244, 436] on header "Request Information" at bounding box center [659, 444] width 1290 height 28
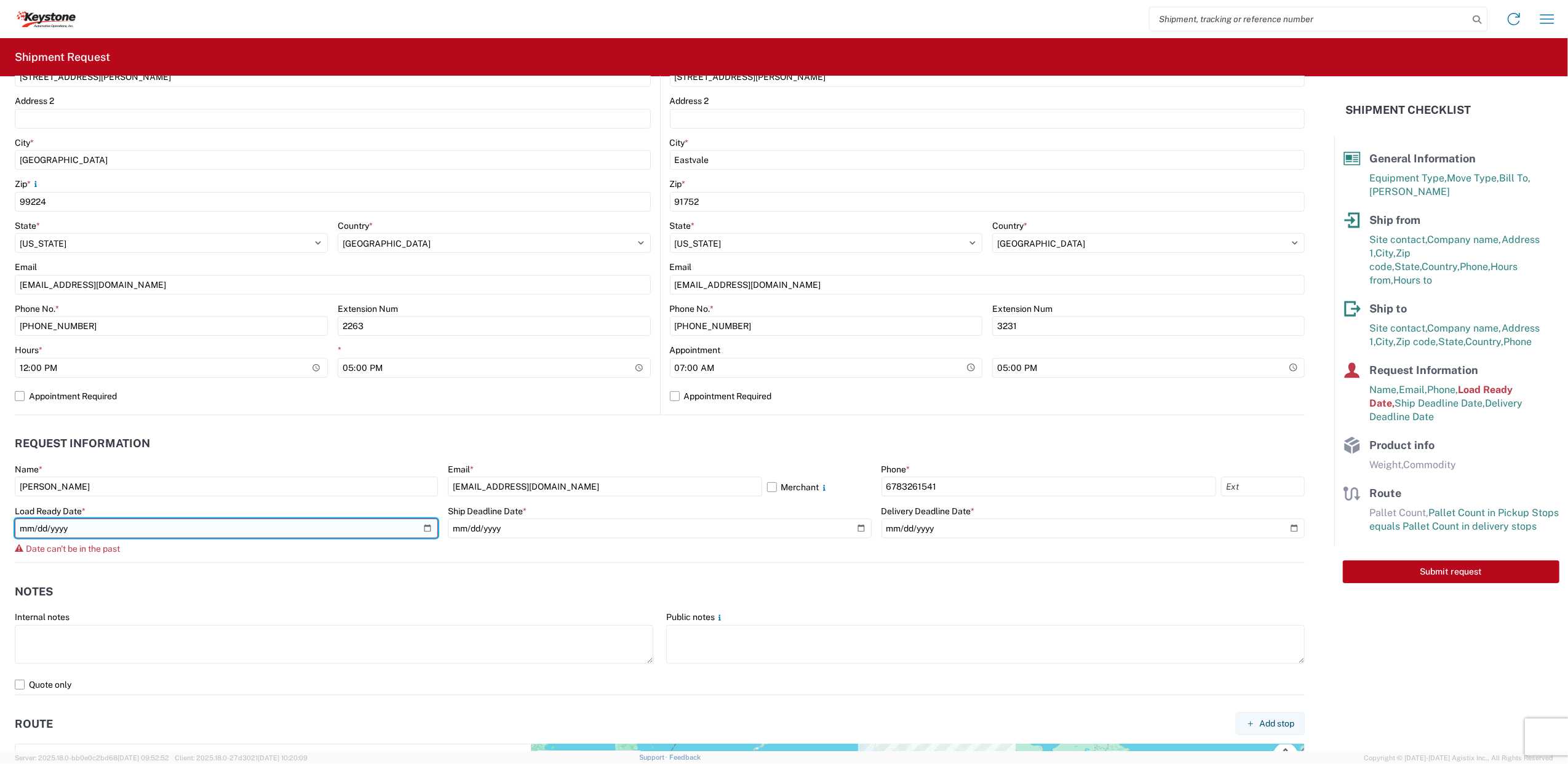
drag, startPoint x: 427, startPoint y: 529, endPoint x: 420, endPoint y: 531, distance: 7.3
click at [427, 531] on input "[DATE]" at bounding box center [226, 528] width 423 height 20
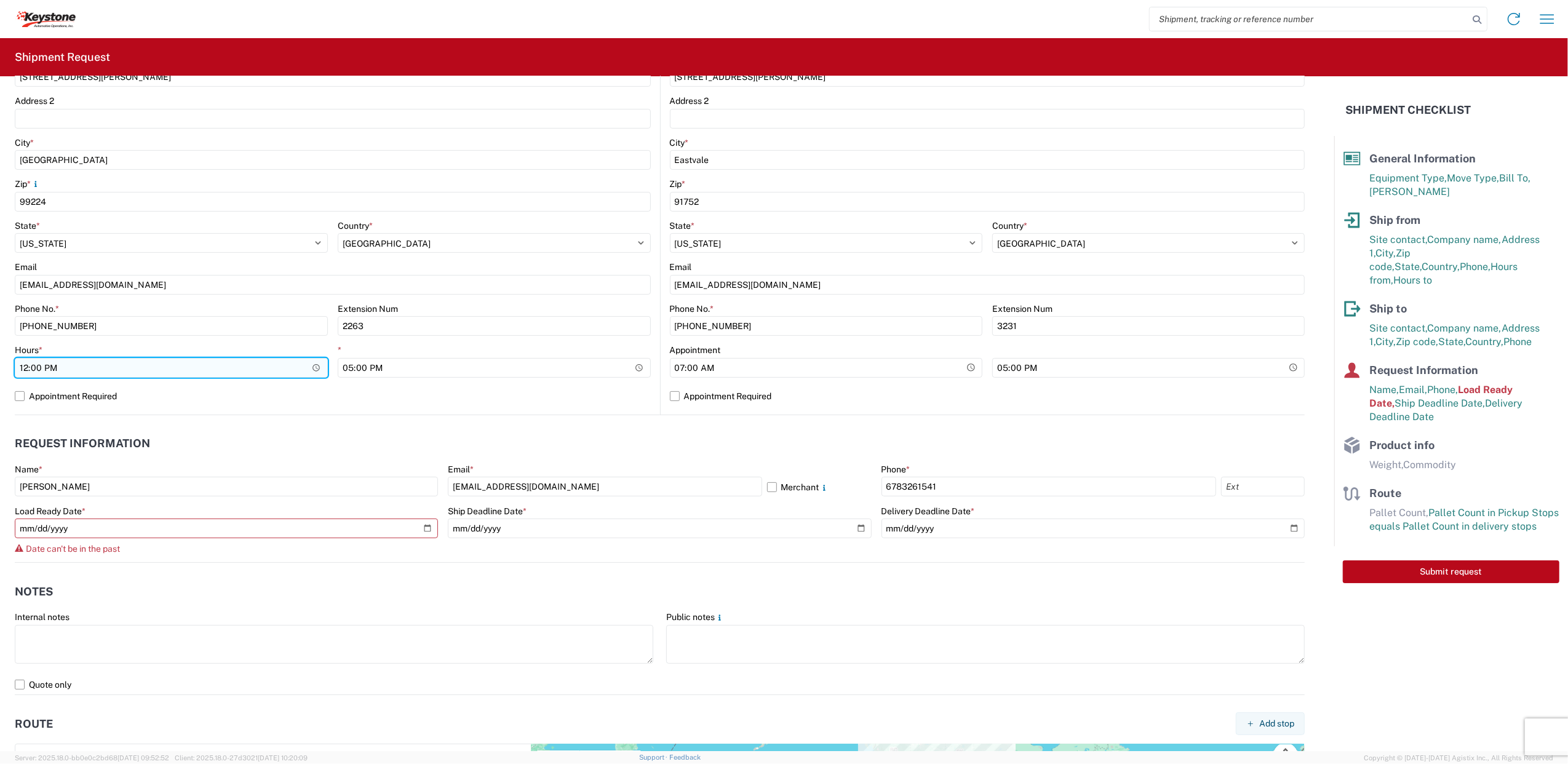
drag, startPoint x: 311, startPoint y: 371, endPoint x: 282, endPoint y: 366, distance: 29.4
click at [313, 371] on input "12:00" at bounding box center [171, 367] width 313 height 20
type input "07:00"
click at [355, 443] on header "Request Information" at bounding box center [659, 444] width 1290 height 28
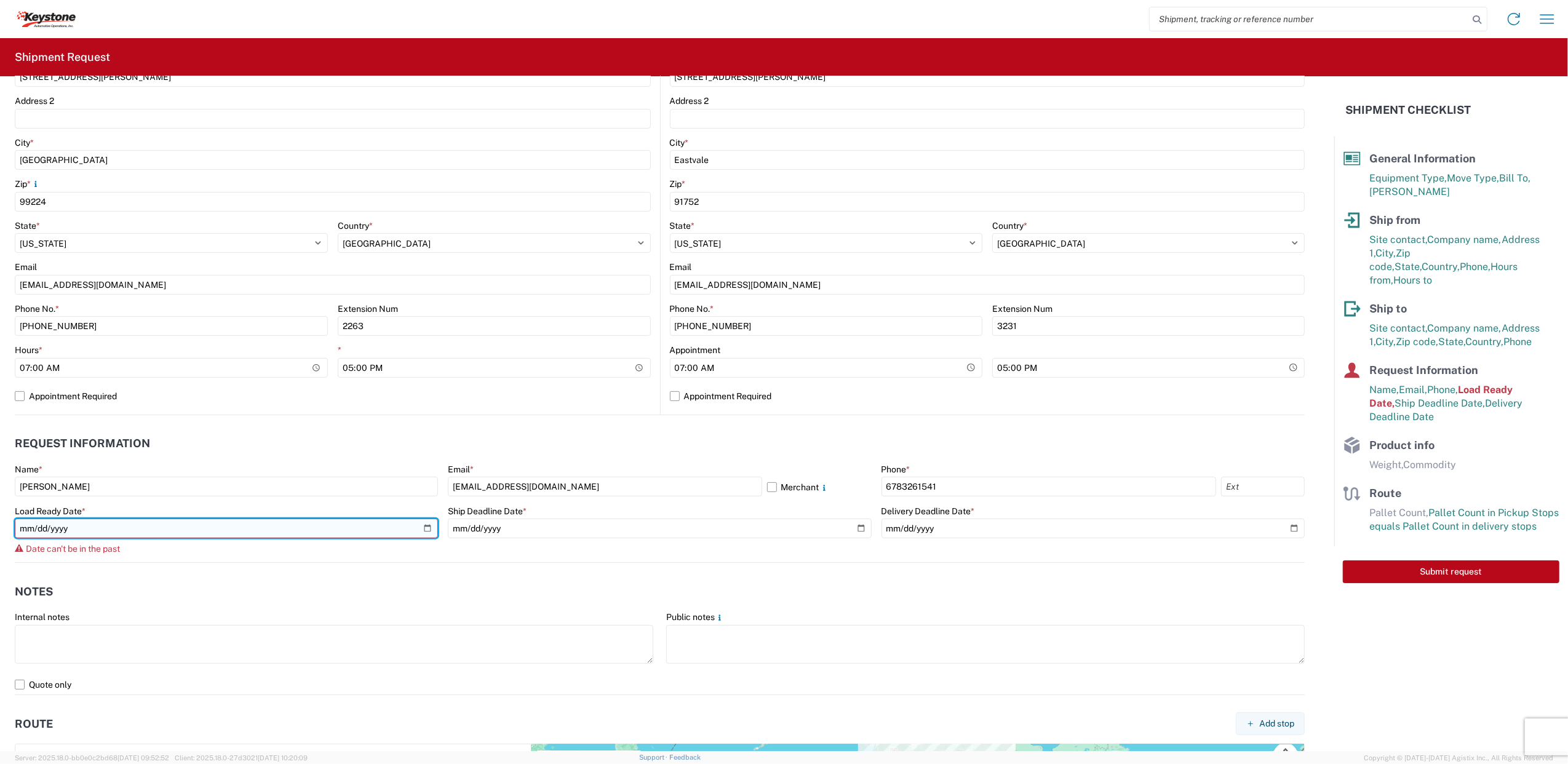
click at [419, 530] on input "[DATE]" at bounding box center [226, 528] width 423 height 20
type input "[DATE]"
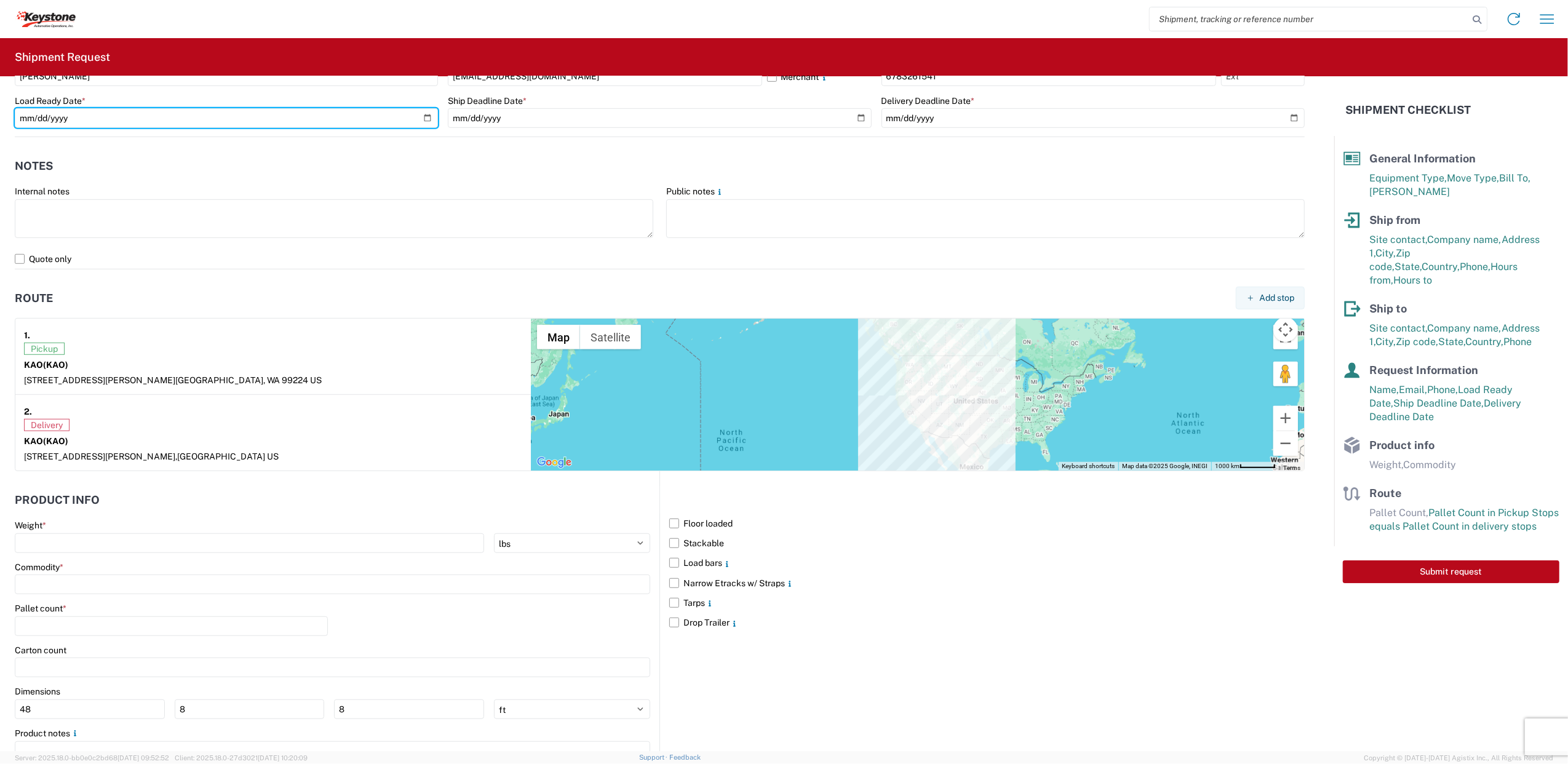
scroll to position [803, 0]
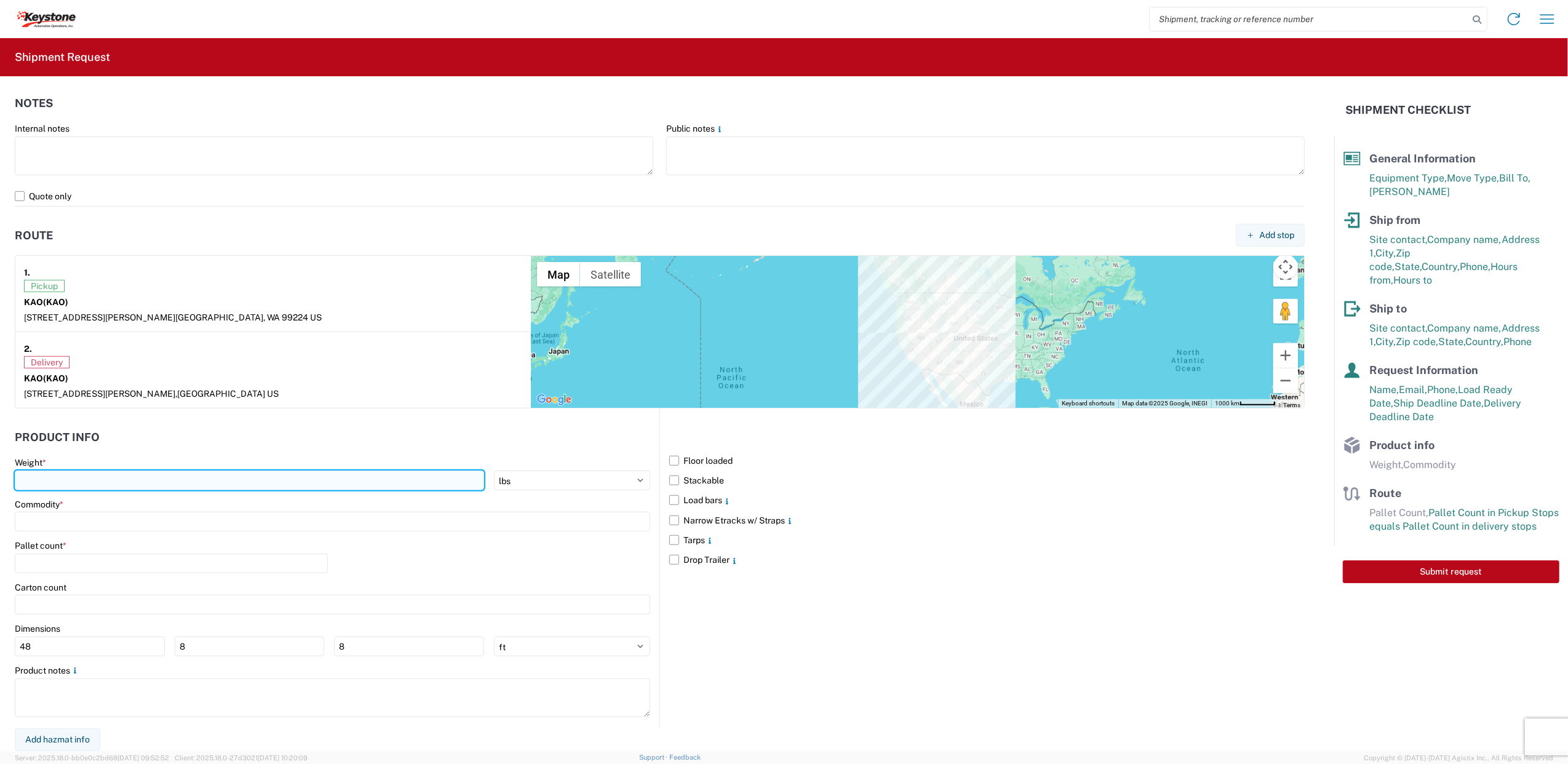
click at [291, 483] on input "number" at bounding box center [249, 480] width 469 height 20
type input "30000"
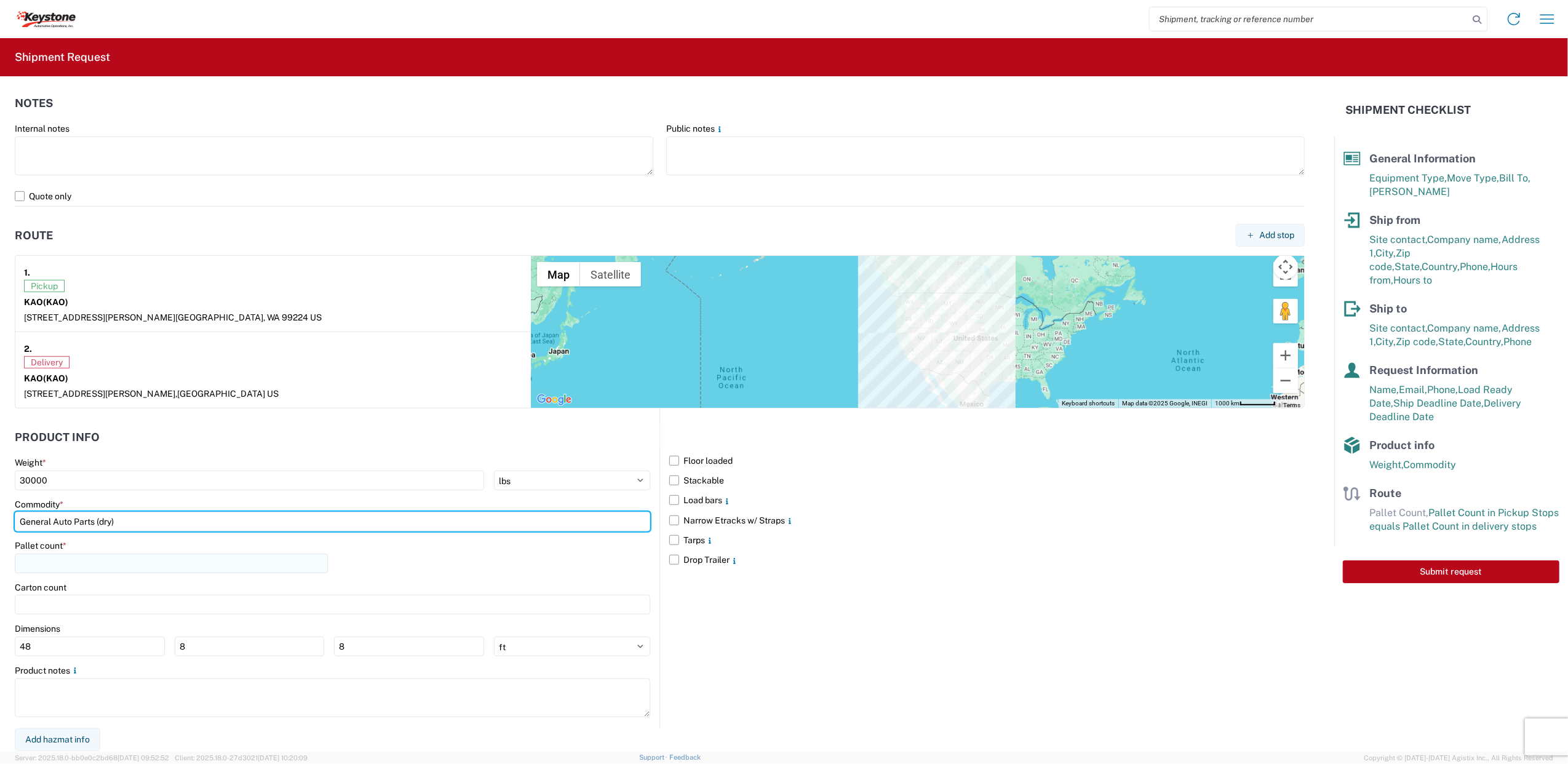
type input "General Auto Parts (dry)"
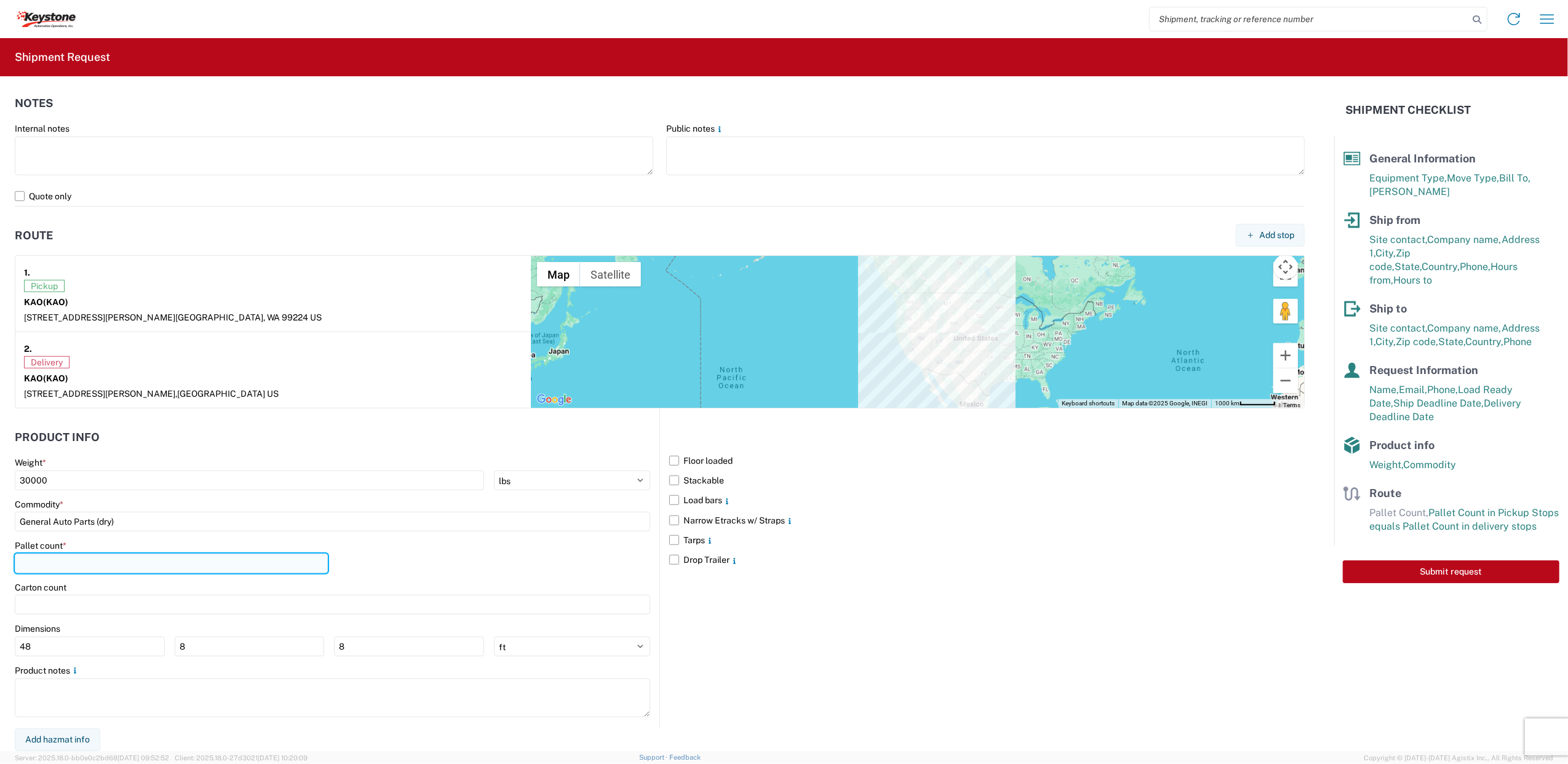
click at [155, 559] on input "number" at bounding box center [171, 563] width 313 height 20
type input "24"
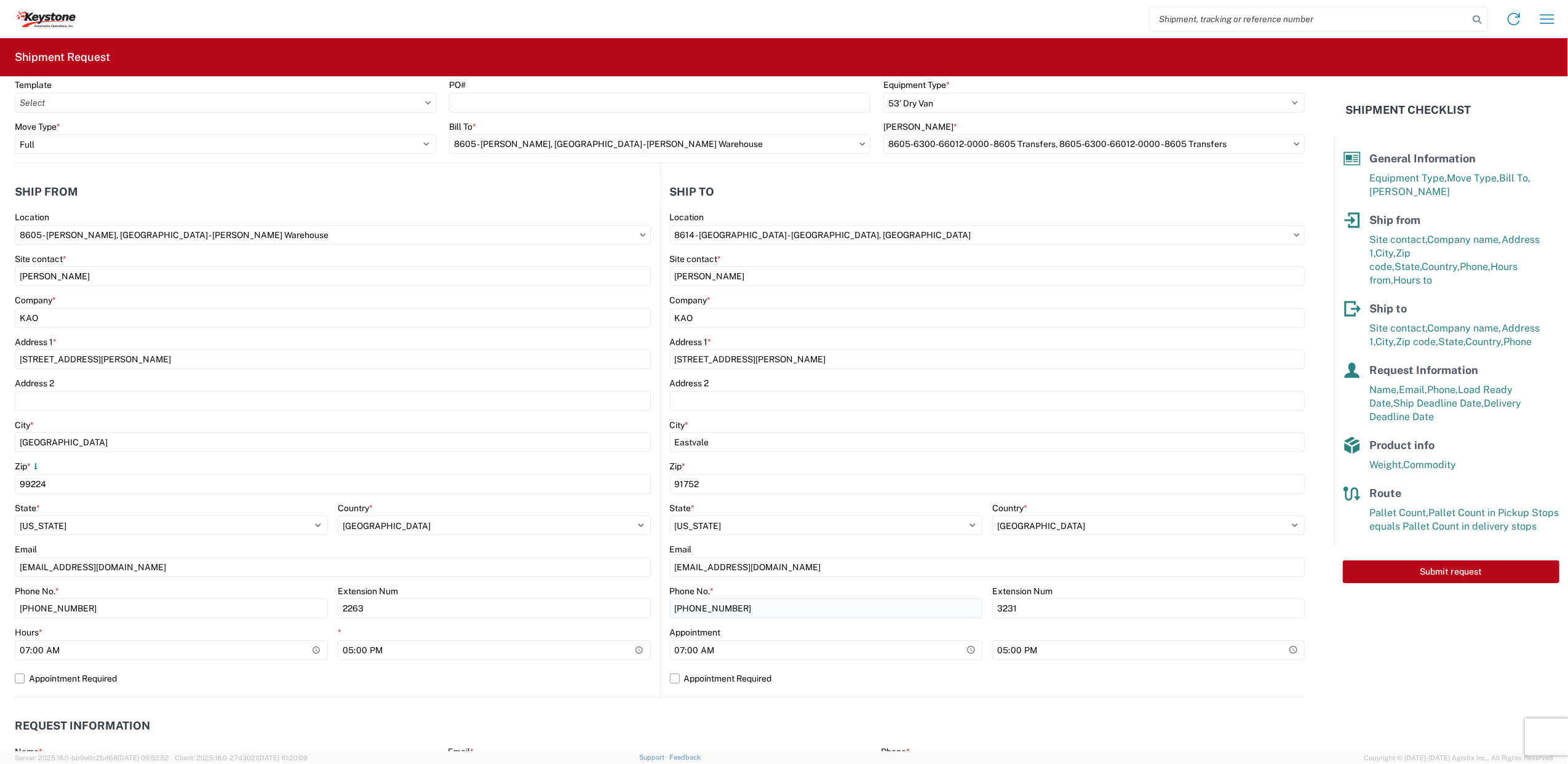
scroll to position [0, 0]
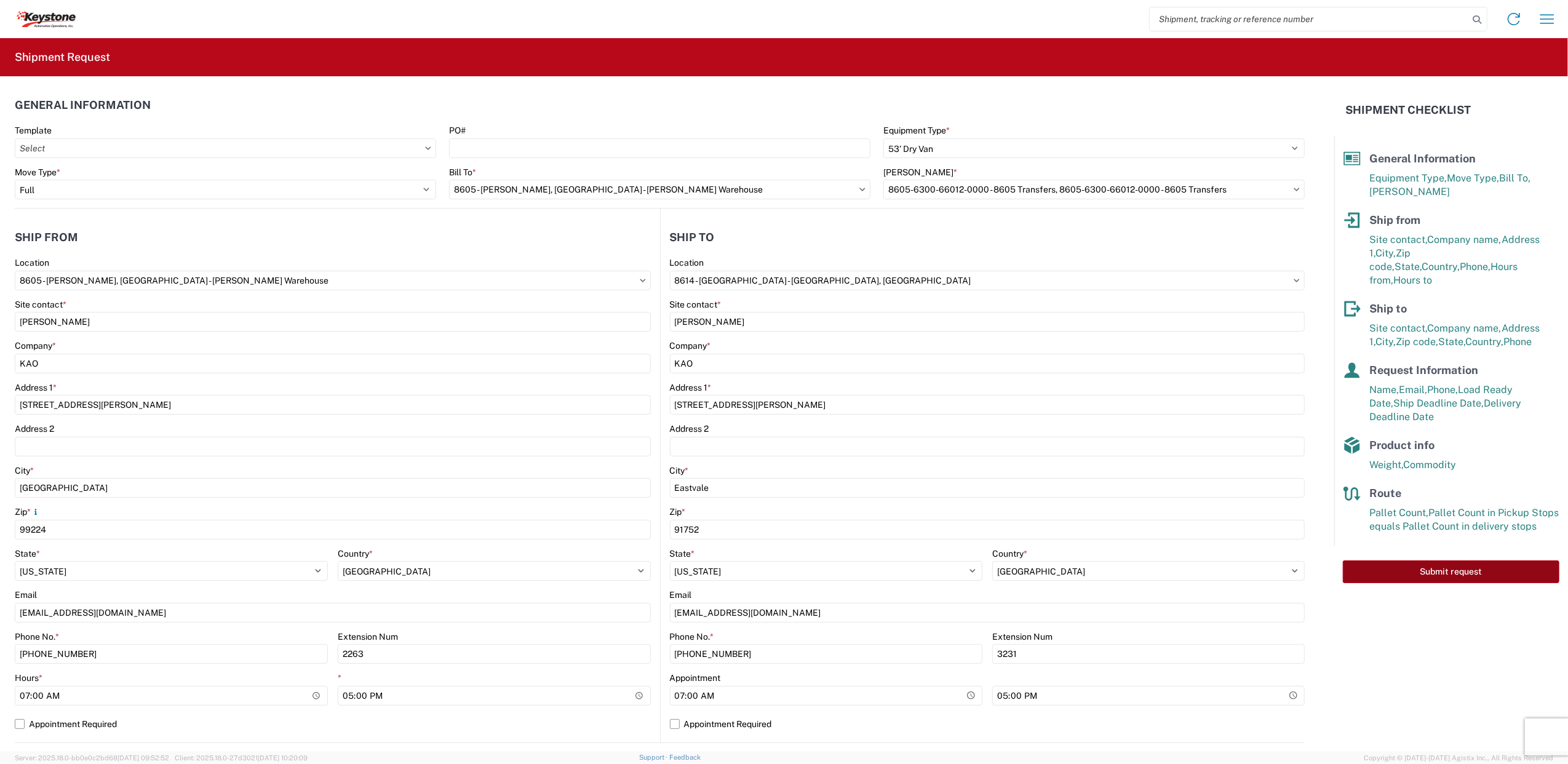
type textarea "EIN and Stock Pallets"
drag, startPoint x: 1428, startPoint y: 554, endPoint x: 1249, endPoint y: 436, distance: 214.4
click at [1428, 560] on button "Submit request" at bounding box center [1451, 571] width 216 height 23
select select "US"
